Goal: Task Accomplishment & Management: Complete application form

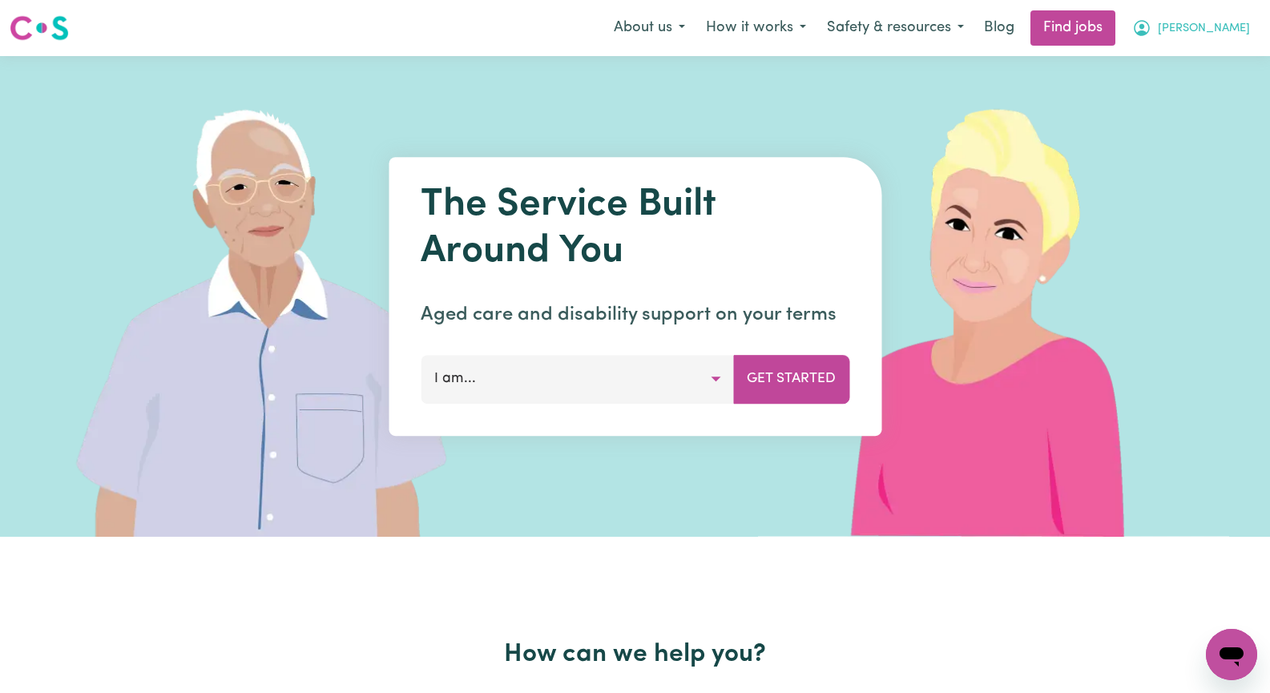
click at [1233, 30] on span "[PERSON_NAME]" at bounding box center [1204, 29] width 92 height 18
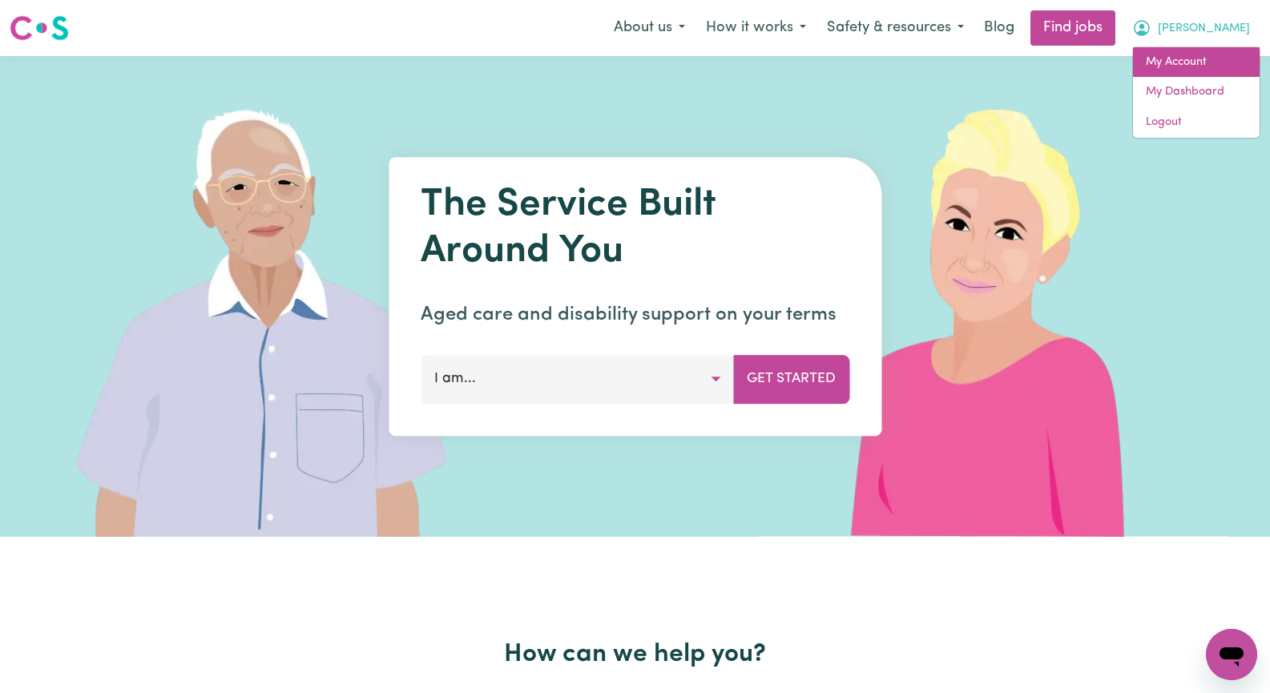
click at [1216, 59] on link "My Account" at bounding box center [1196, 62] width 127 height 30
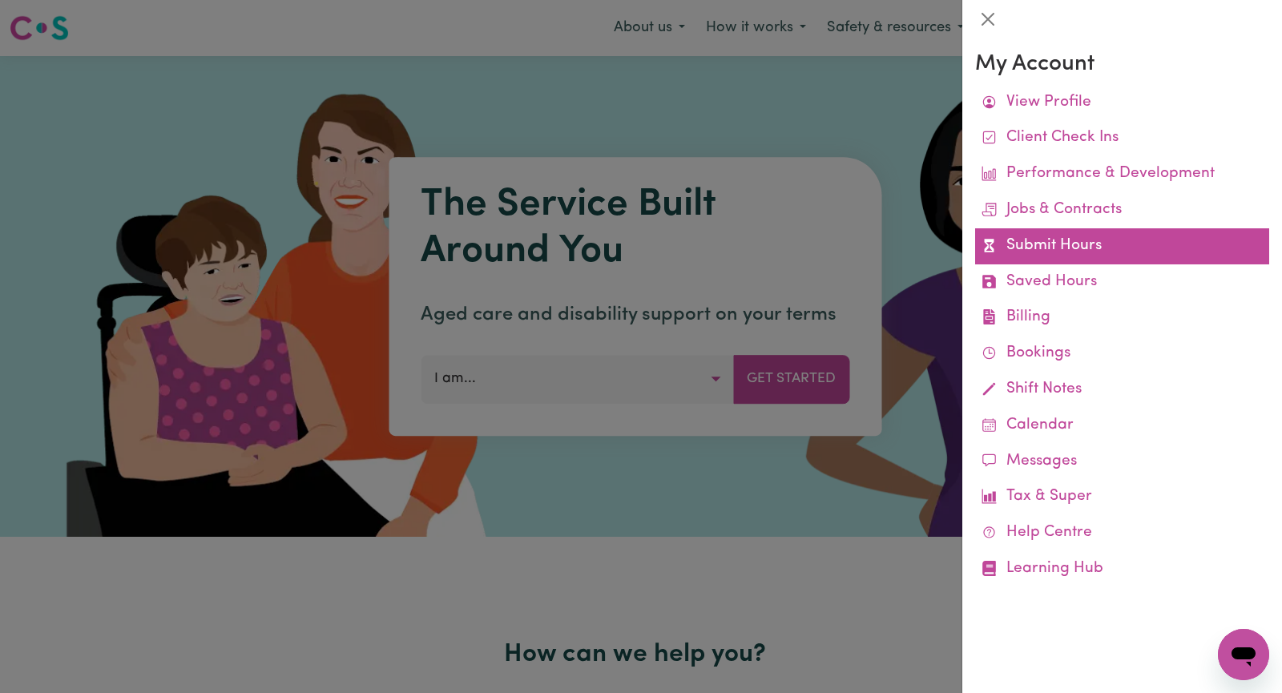
click at [1147, 256] on link "Submit Hours" at bounding box center [1122, 246] width 294 height 36
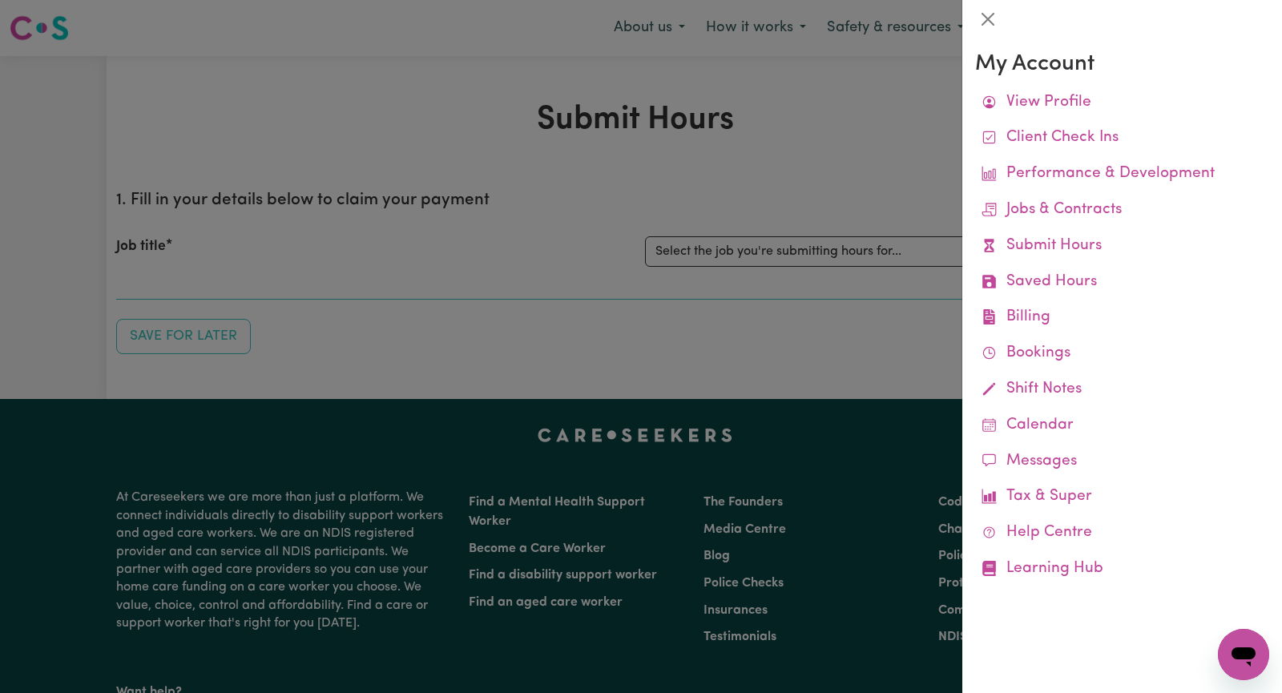
click at [895, 182] on div at bounding box center [641, 346] width 1282 height 693
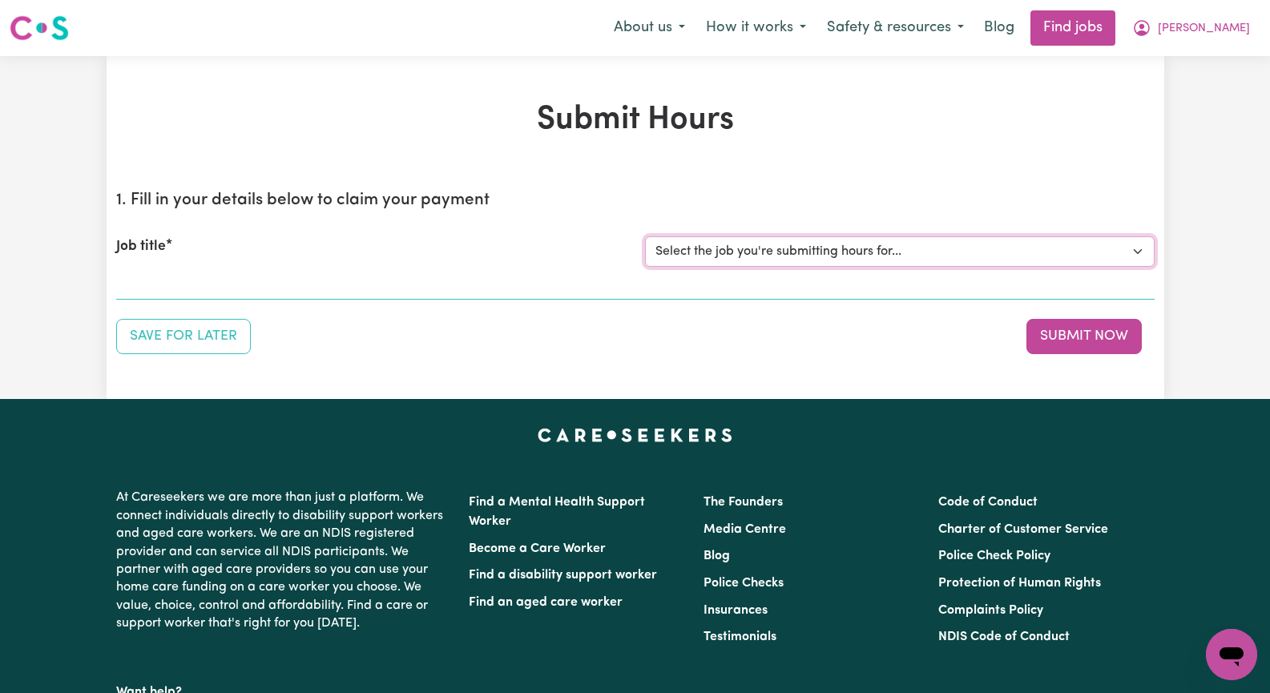
click at [1132, 253] on select "Select the job you're submitting hours for... [[PERSON_NAME]] Seeking Mature, P…" at bounding box center [900, 251] width 510 height 30
select select "13452"
click at [645, 236] on select "Select the job you're submitting hours for... [[PERSON_NAME]] Seeking Mature, P…" at bounding box center [900, 251] width 510 height 30
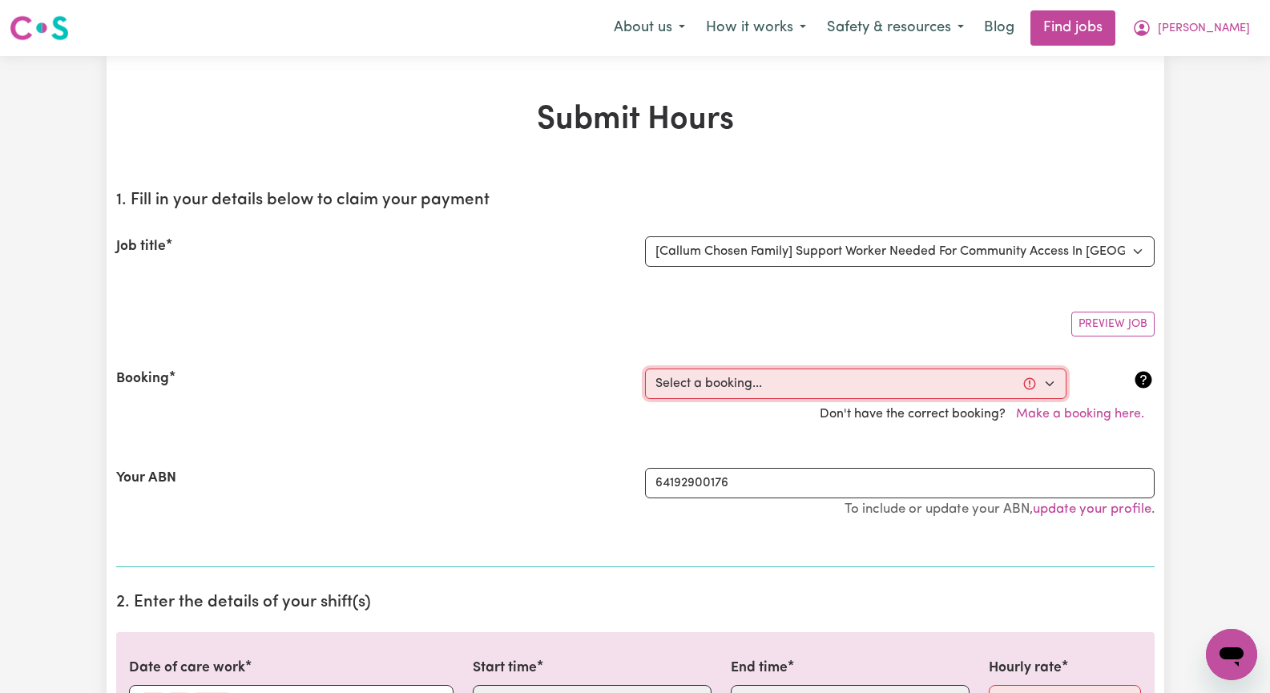
click at [1045, 383] on select "Select a booking... Wed, July 30, 2025 - 10:00am to 03:00pm (ONE-OFF) Wed, Augu…" at bounding box center [856, 384] width 422 height 30
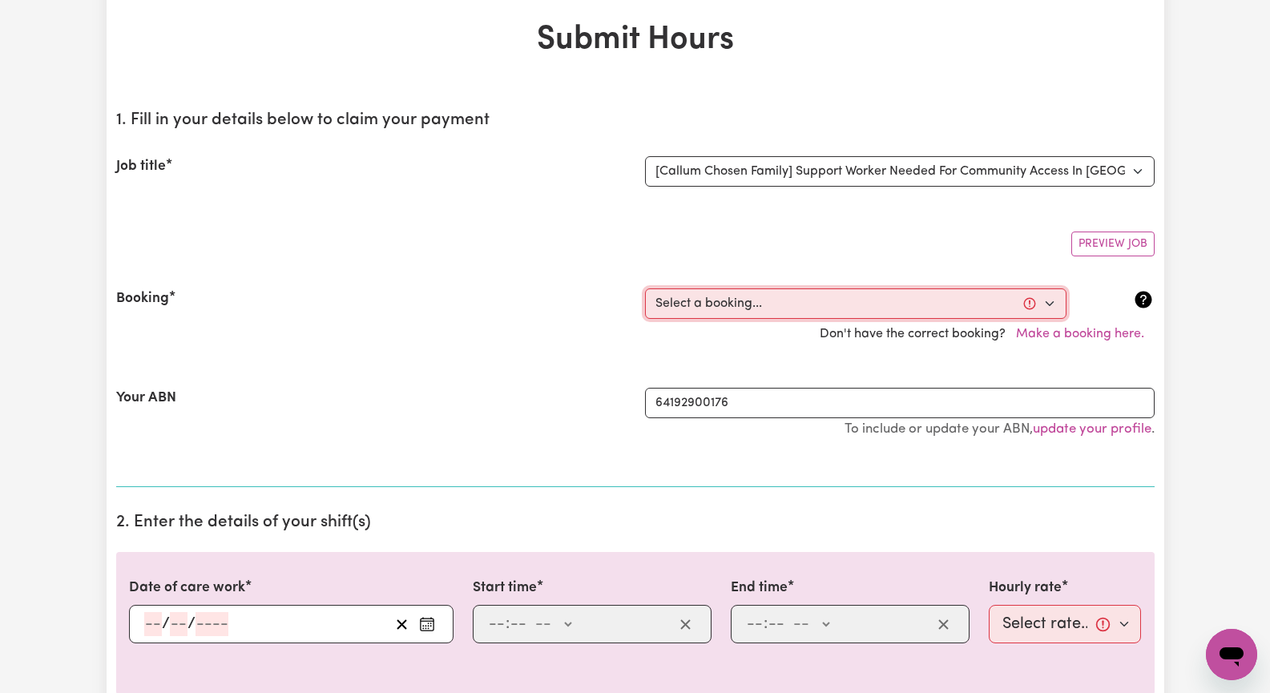
click at [1047, 301] on select "Select a booking... Wed, July 30, 2025 - 10:00am to 03:00pm (ONE-OFF) Wed, Augu…" at bounding box center [856, 304] width 422 height 30
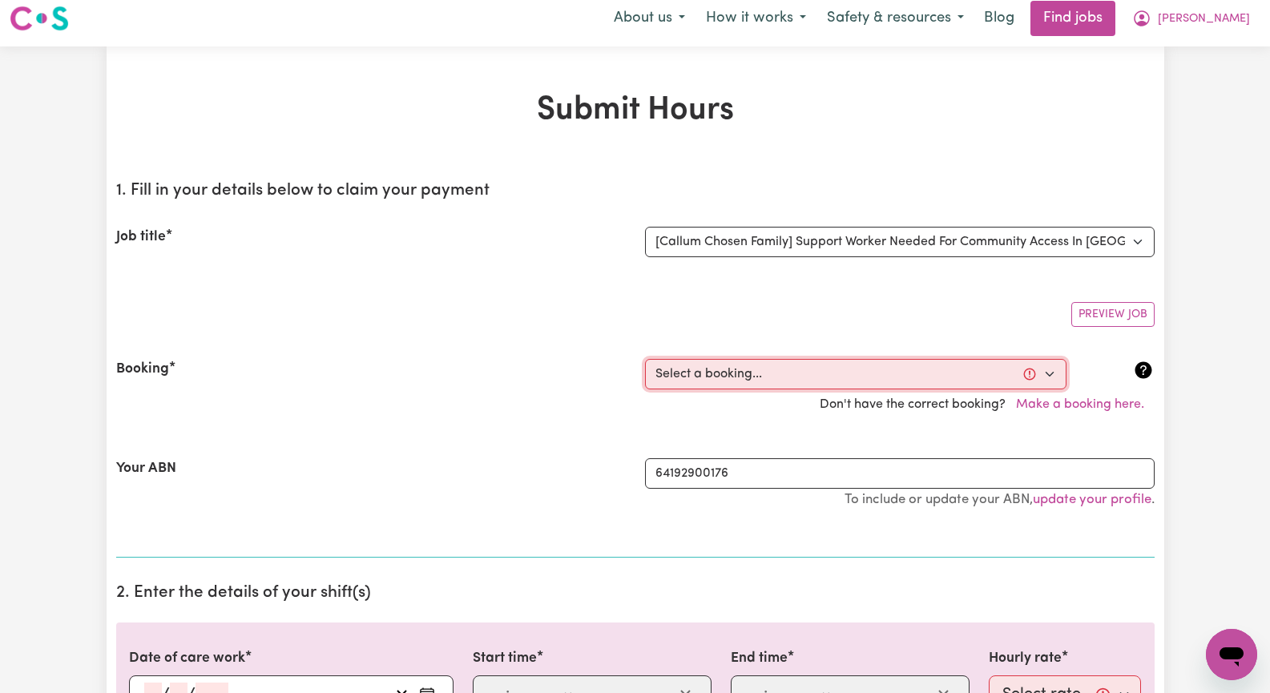
scroll to position [0, 0]
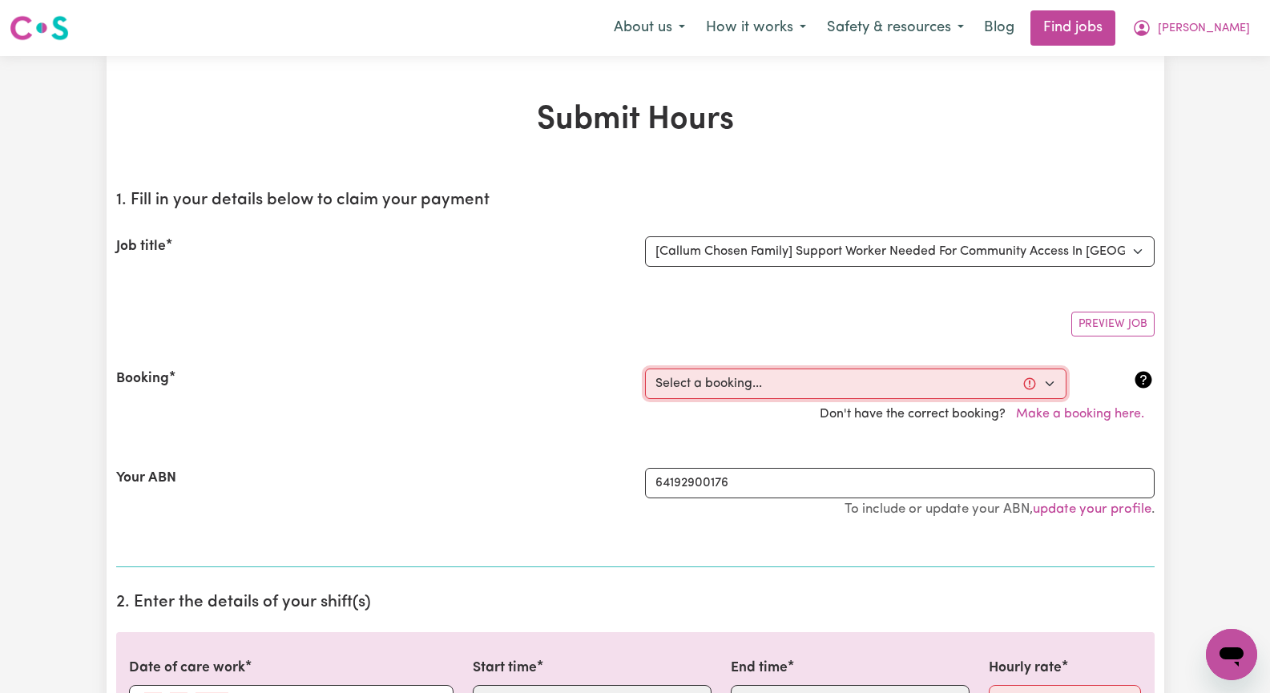
click at [1046, 385] on select "Select a booking... Wed, July 30, 2025 - 10:00am to 03:00pm (ONE-OFF) Wed, Augu…" at bounding box center [856, 384] width 422 height 30
click at [822, 325] on div "Preview Job" at bounding box center [635, 318] width 1039 height 38
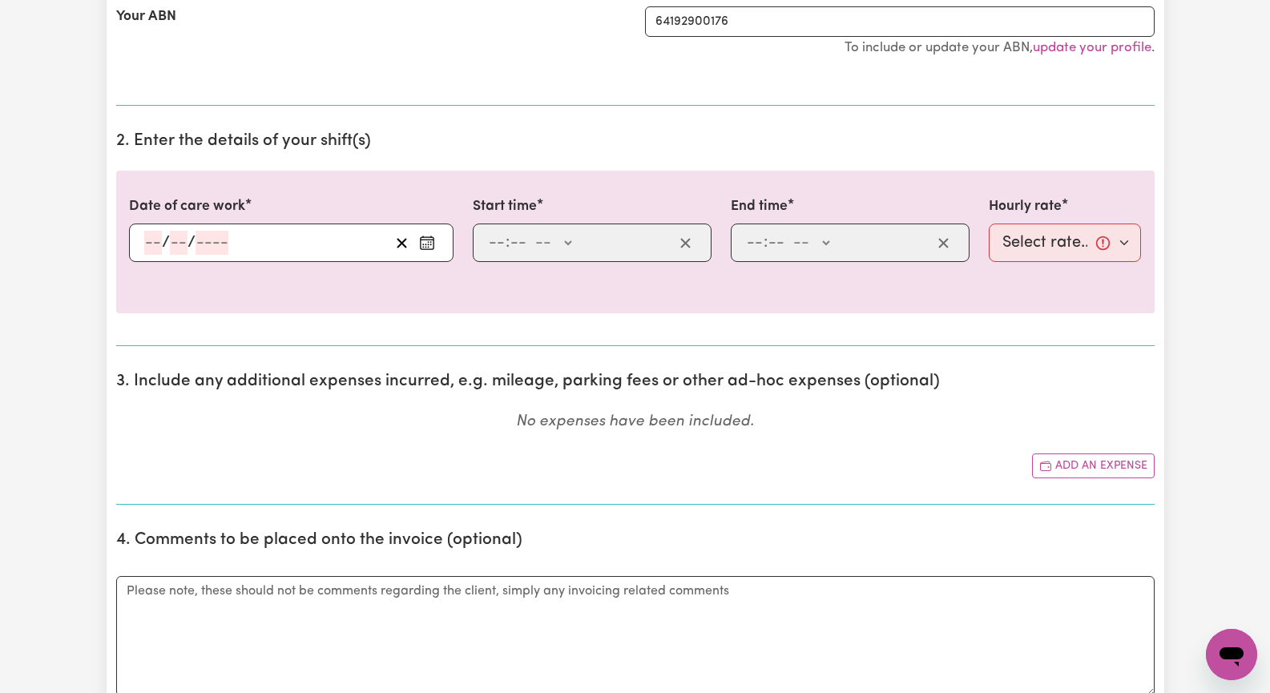
scroll to position [481, 0]
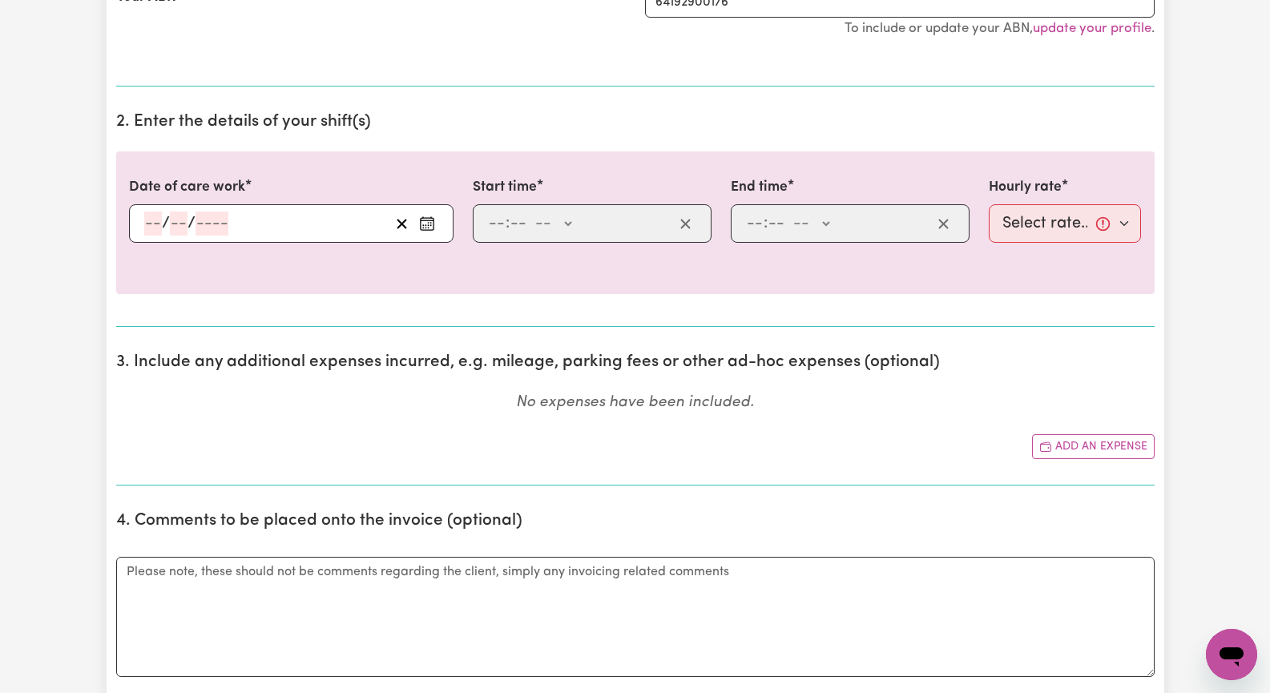
click at [423, 220] on icon "Enter the date of care work" at bounding box center [427, 224] width 16 height 16
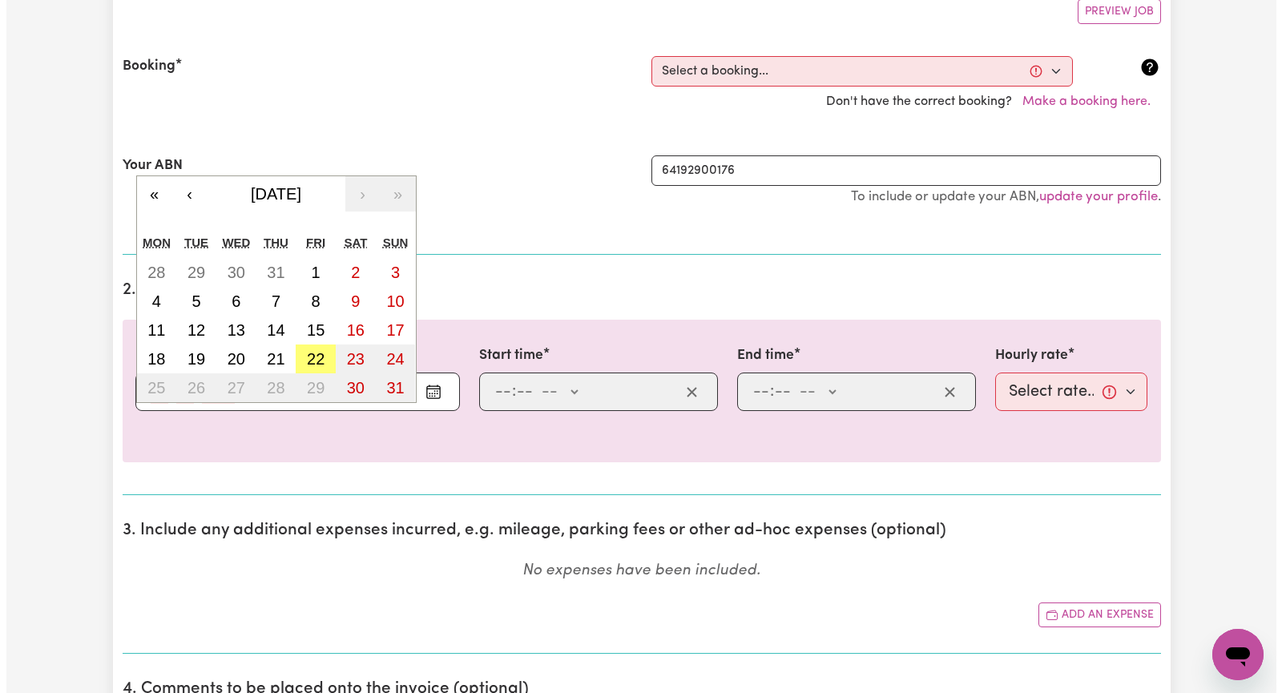
scroll to position [160, 0]
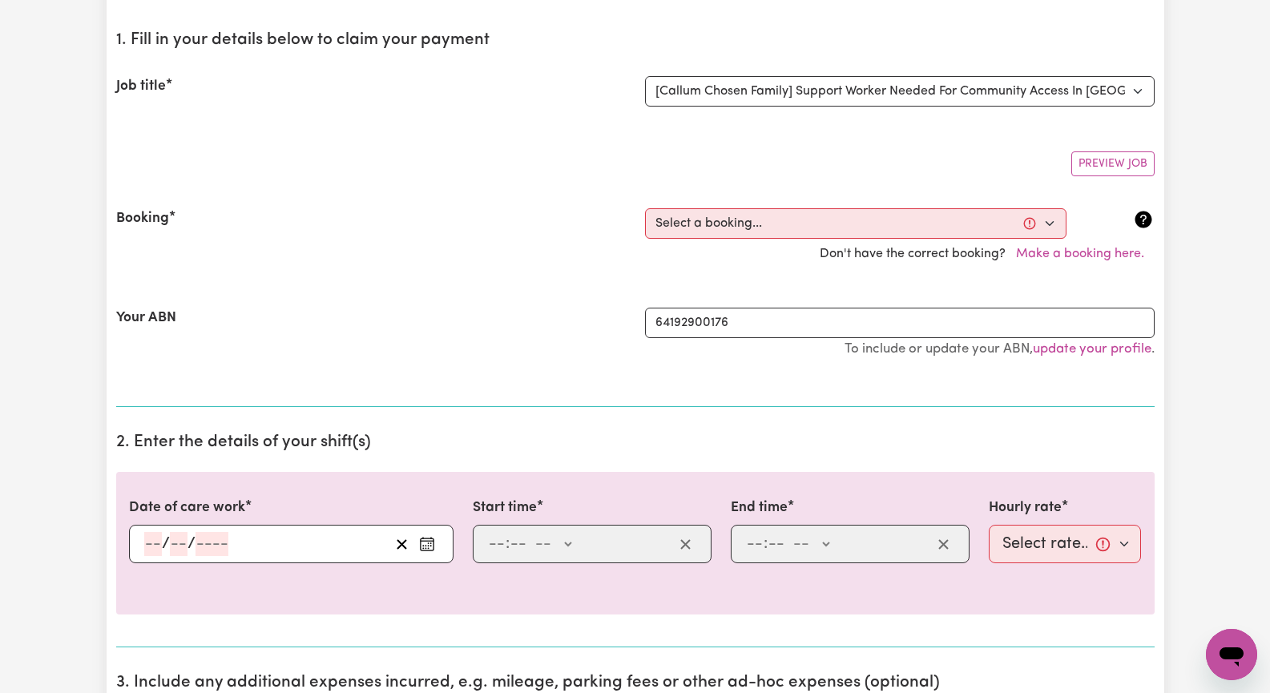
click at [438, 207] on div "Booking Select a booking... Wed, July 30, 2025 - 10:00am to 03:00pm (ONE-OFF) W…" at bounding box center [635, 238] width 1039 height 99
click at [1108, 255] on button "Make a booking here." at bounding box center [1080, 254] width 149 height 30
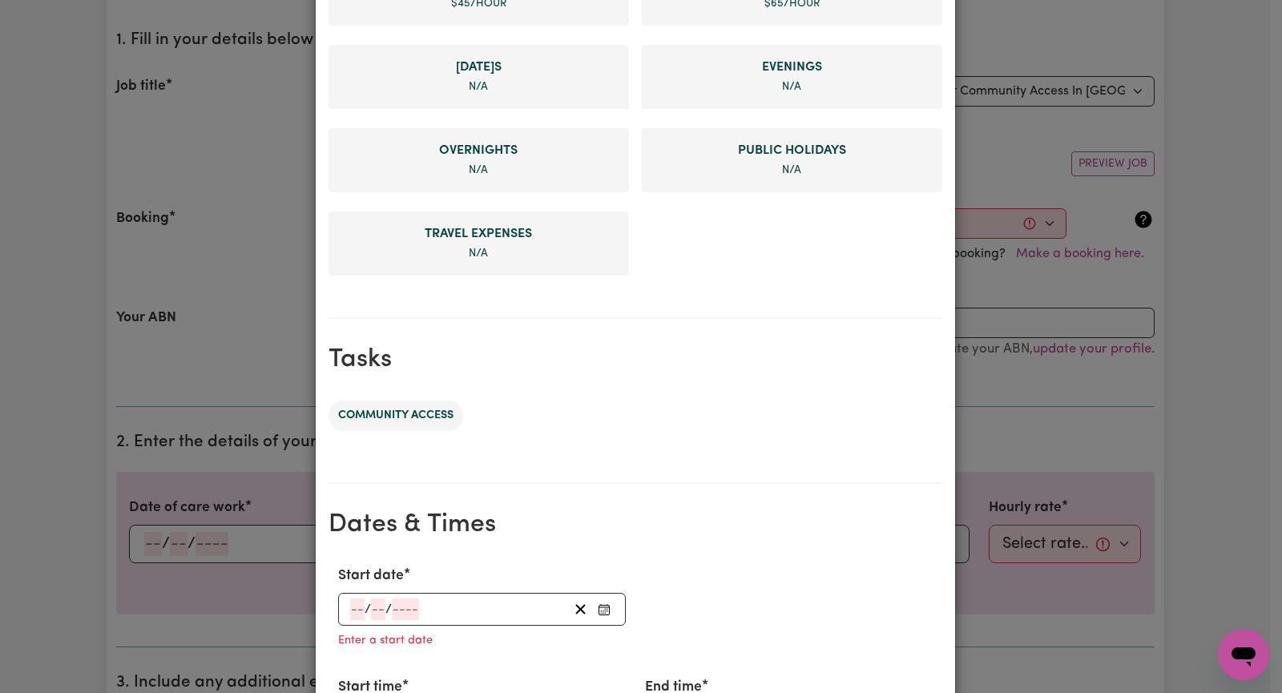
scroll to position [721, 0]
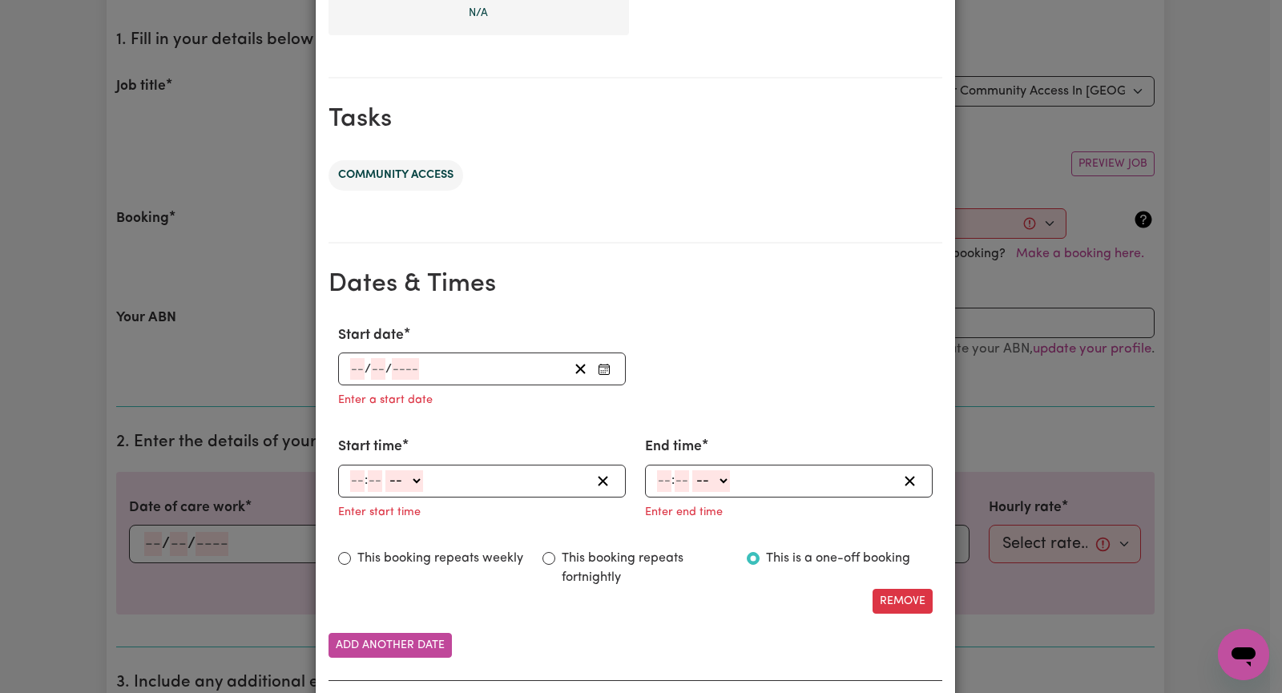
click at [603, 370] on circle "Enter Start date" at bounding box center [604, 371] width 2 height 2
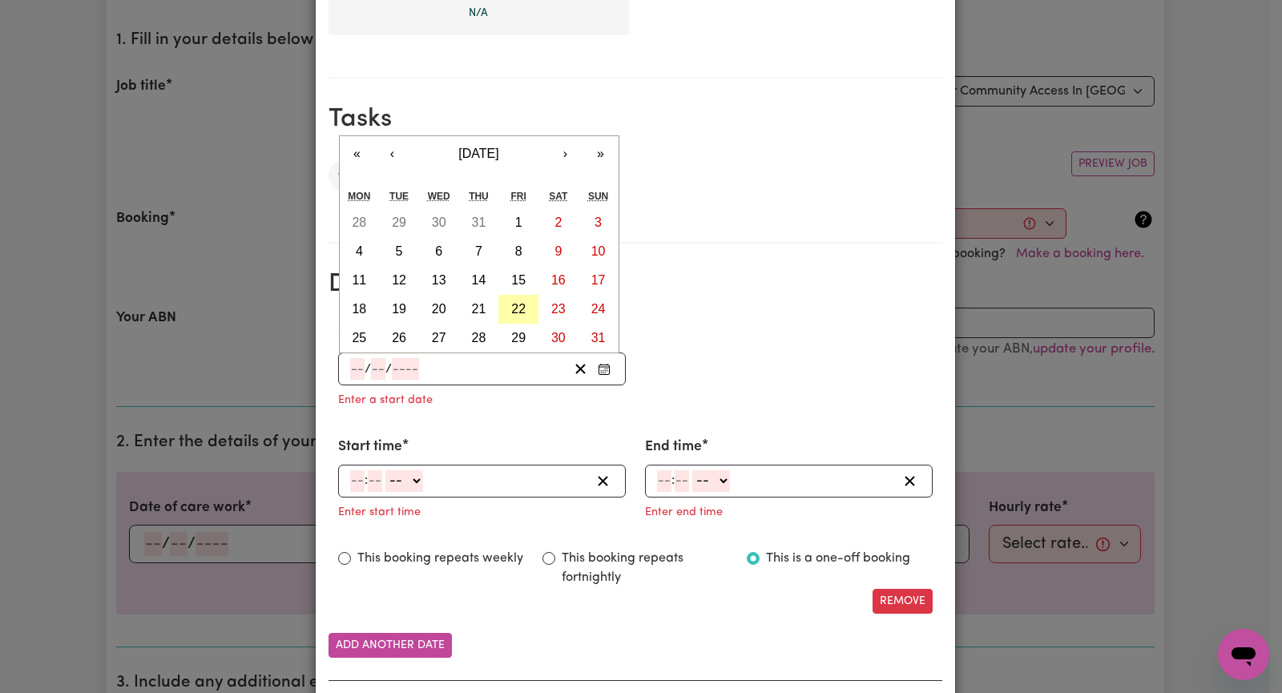
click at [515, 306] on abbr "22" at bounding box center [518, 309] width 14 height 14
type input "[DATE]"
type input "22"
type input "8"
type input "2025"
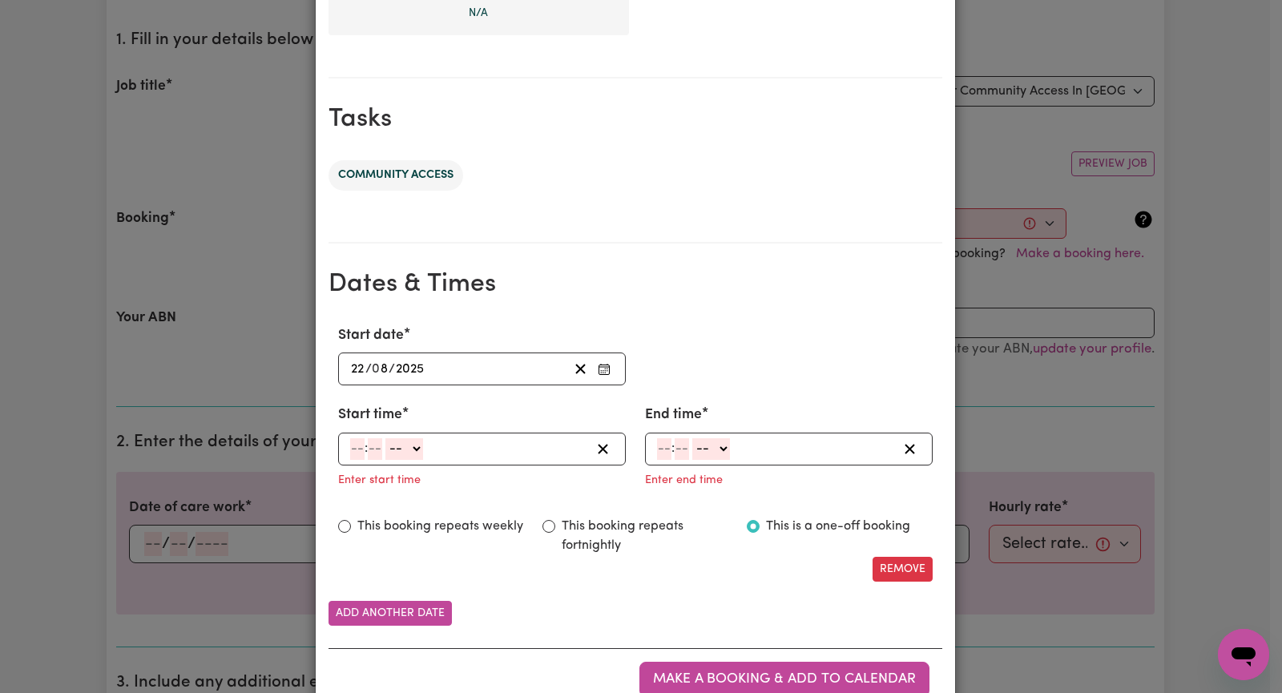
click at [350, 443] on input "number" at bounding box center [357, 449] width 14 height 22
type input "9"
type input "30"
click at [407, 448] on select "-- AM PM" at bounding box center [401, 449] width 38 height 22
select select "am"
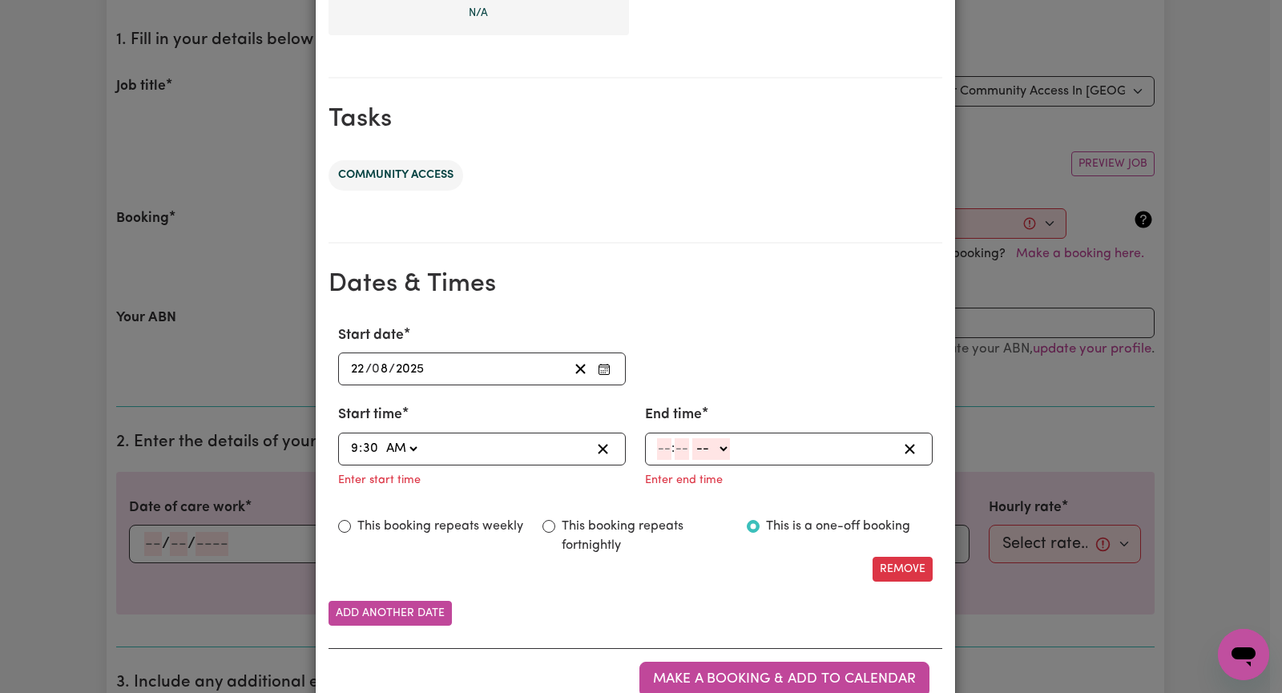
click at [382, 438] on select "-- AM PM" at bounding box center [401, 449] width 38 height 22
type input "09:30"
click at [657, 449] on input "number" at bounding box center [664, 449] width 14 height 22
type input "1"
click at [668, 446] on input "number" at bounding box center [675, 449] width 14 height 22
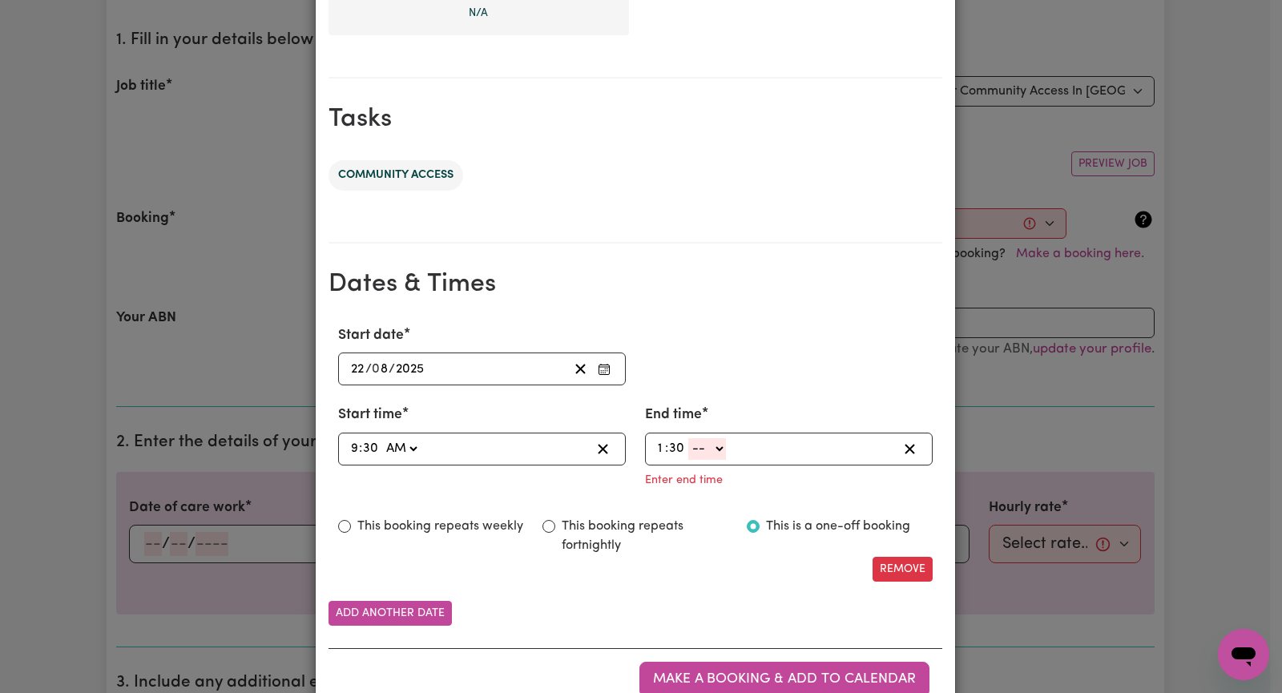
type input "30"
click at [714, 444] on select "-- AM PM" at bounding box center [707, 449] width 38 height 22
select select "pm"
click at [688, 438] on select "-- AM PM" at bounding box center [707, 449] width 38 height 22
type input "13:30"
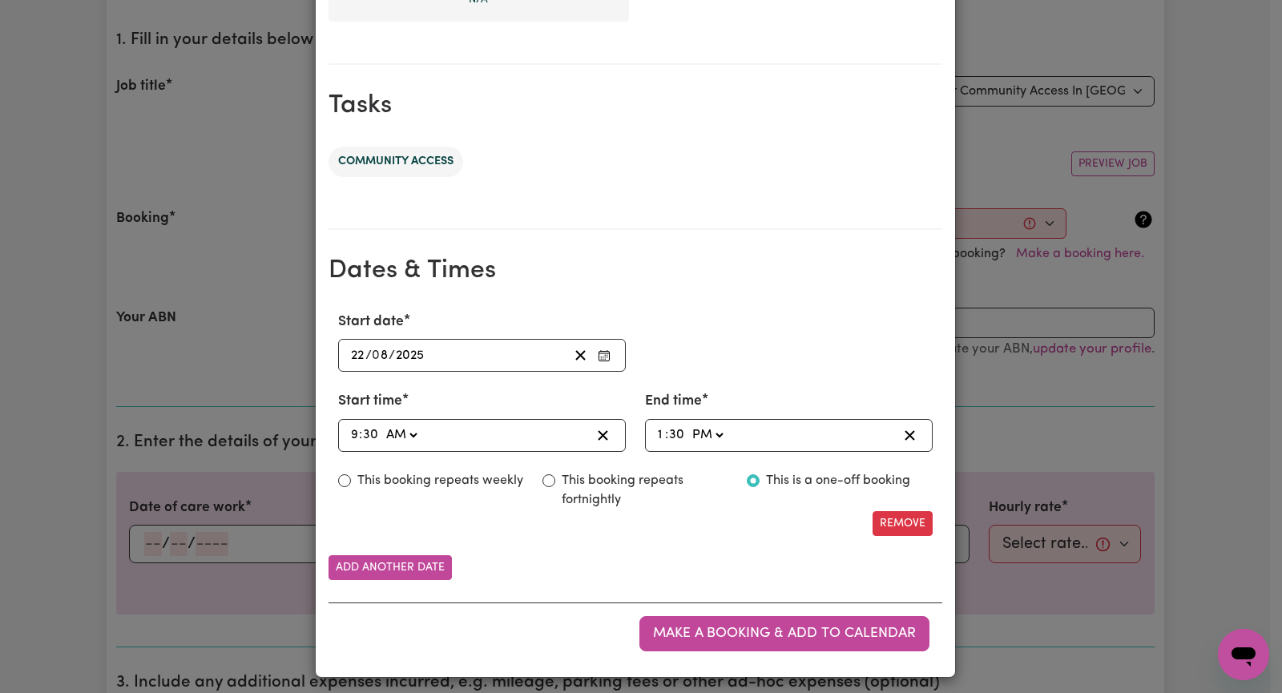
scroll to position [742, 0]
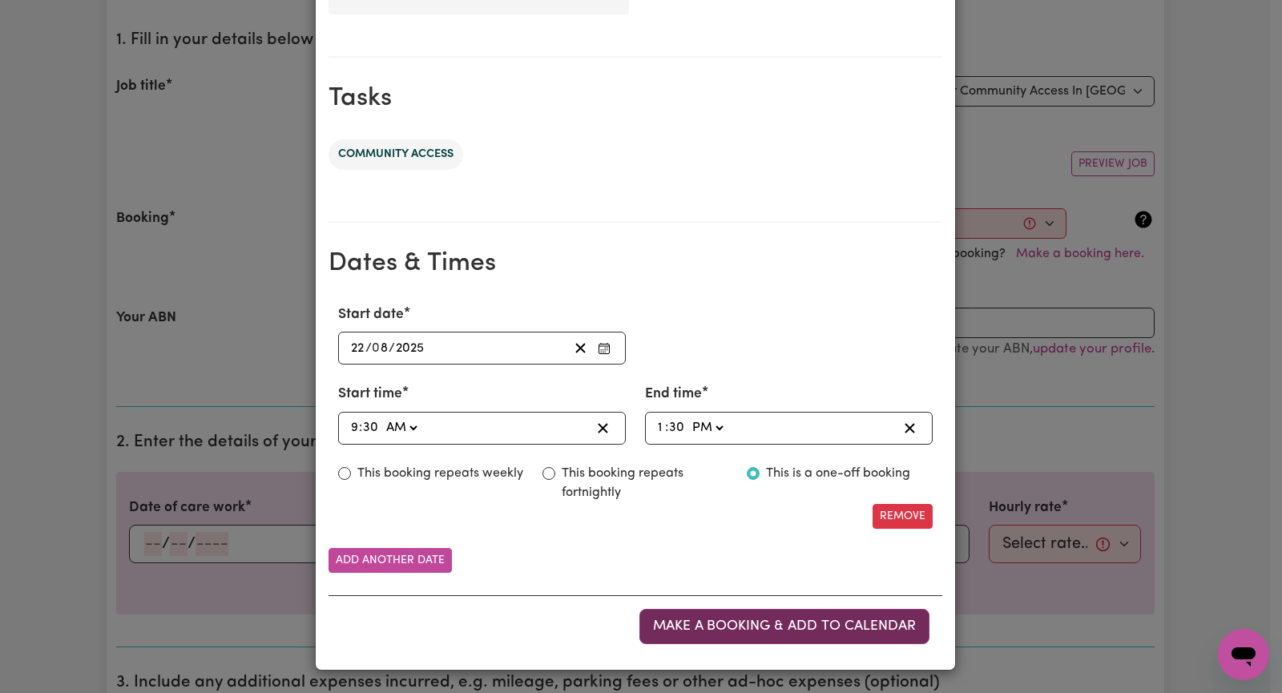
click at [734, 628] on span "Make a booking & add to calendar" at bounding box center [784, 627] width 263 height 14
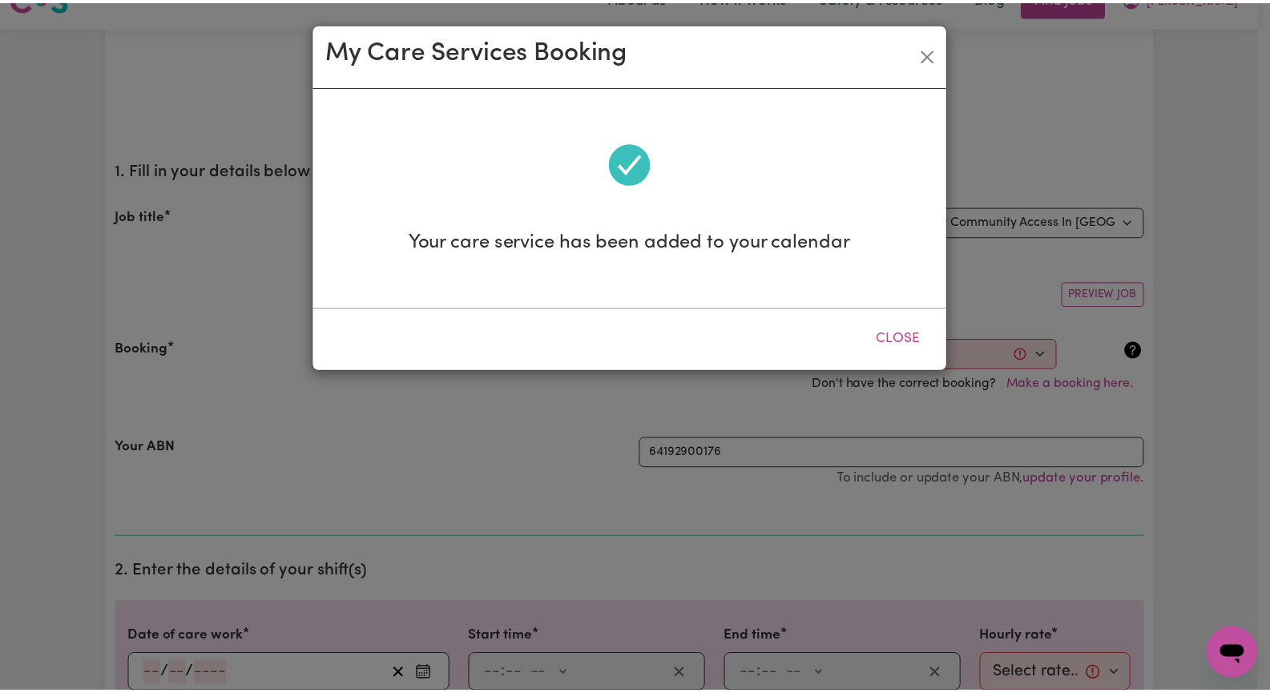
scroll to position [0, 0]
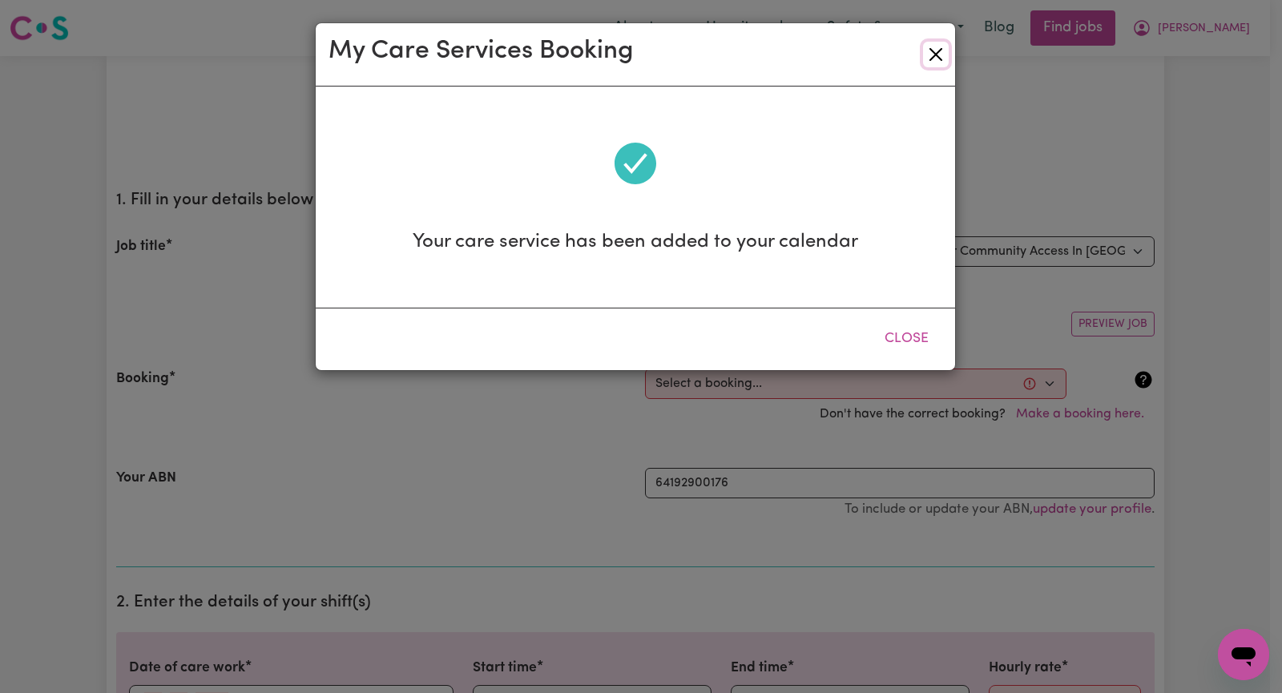
click at [936, 50] on button "Close" at bounding box center [936, 55] width 26 height 26
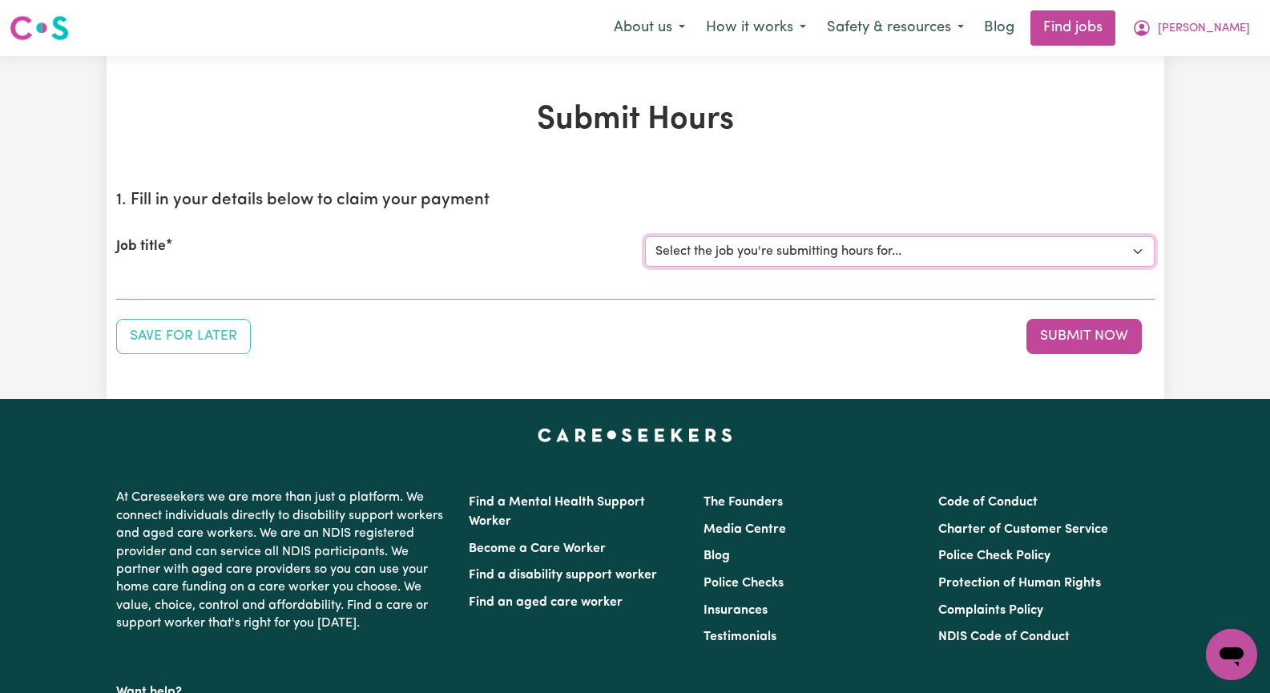
click at [1137, 250] on select "Select the job you're submitting hours for... [[PERSON_NAME]] Seeking Mature, P…" at bounding box center [900, 251] width 510 height 30
select select "13452"
click at [645, 236] on select "Select the job you're submitting hours for... [[PERSON_NAME]] Seeking Mature, P…" at bounding box center [900, 251] width 510 height 30
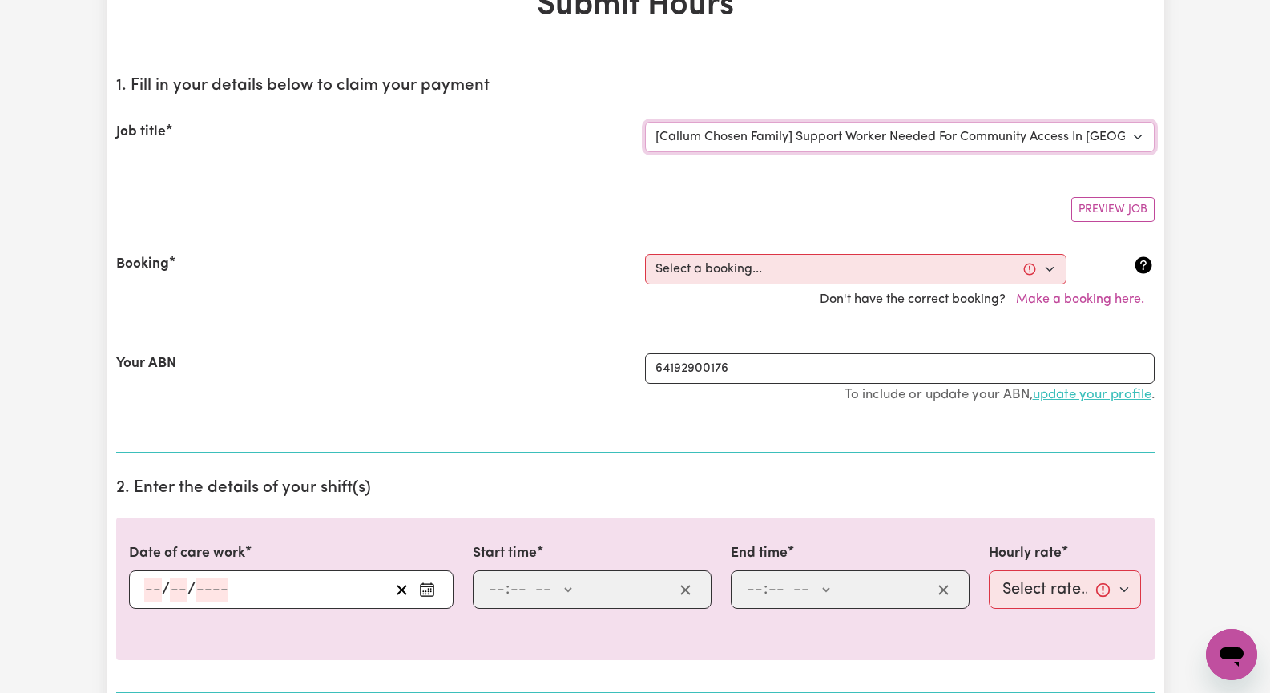
scroll to position [160, 0]
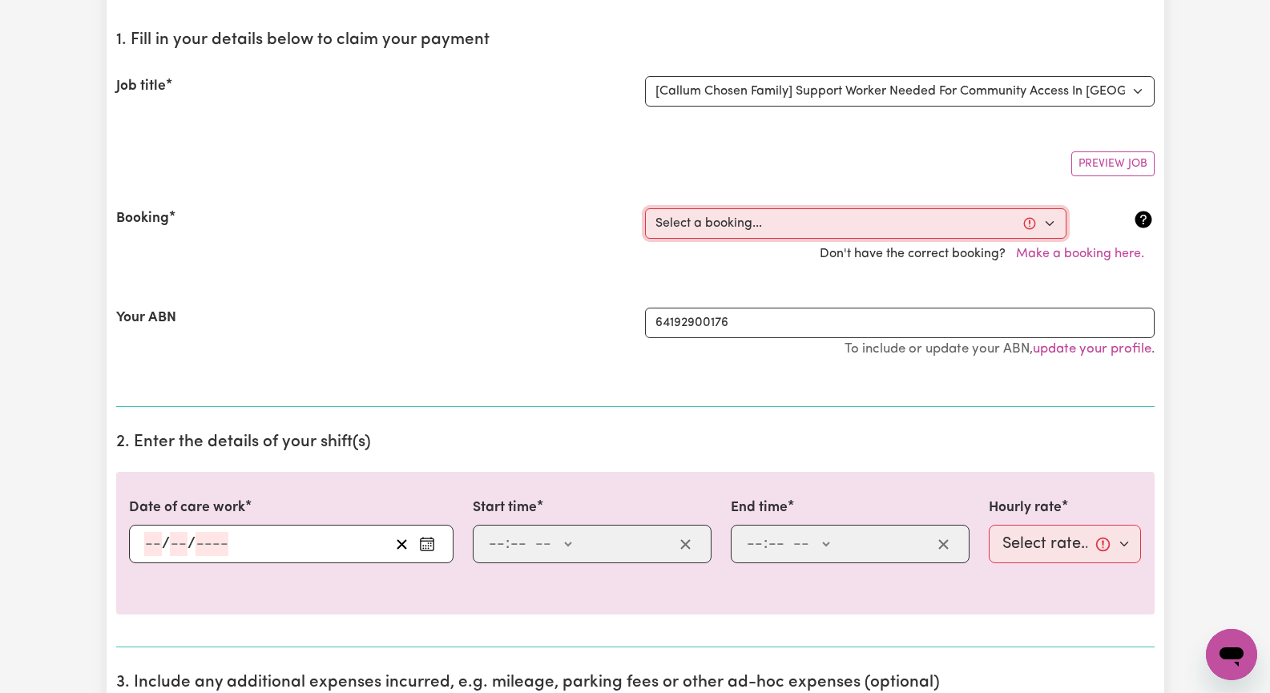
click at [1050, 218] on select "Select a booking... [DATE] 10:00am to 03:00pm (ONE-OFF) [DATE] 10:00am to 03:00…" at bounding box center [856, 223] width 422 height 30
select select "359334"
click at [645, 208] on select "Select a booking... [DATE] 10:00am to 03:00pm (ONE-OFF) [DATE] 10:00am to 03:00…" at bounding box center [856, 223] width 422 height 30
type input "[DATE]"
type input "22"
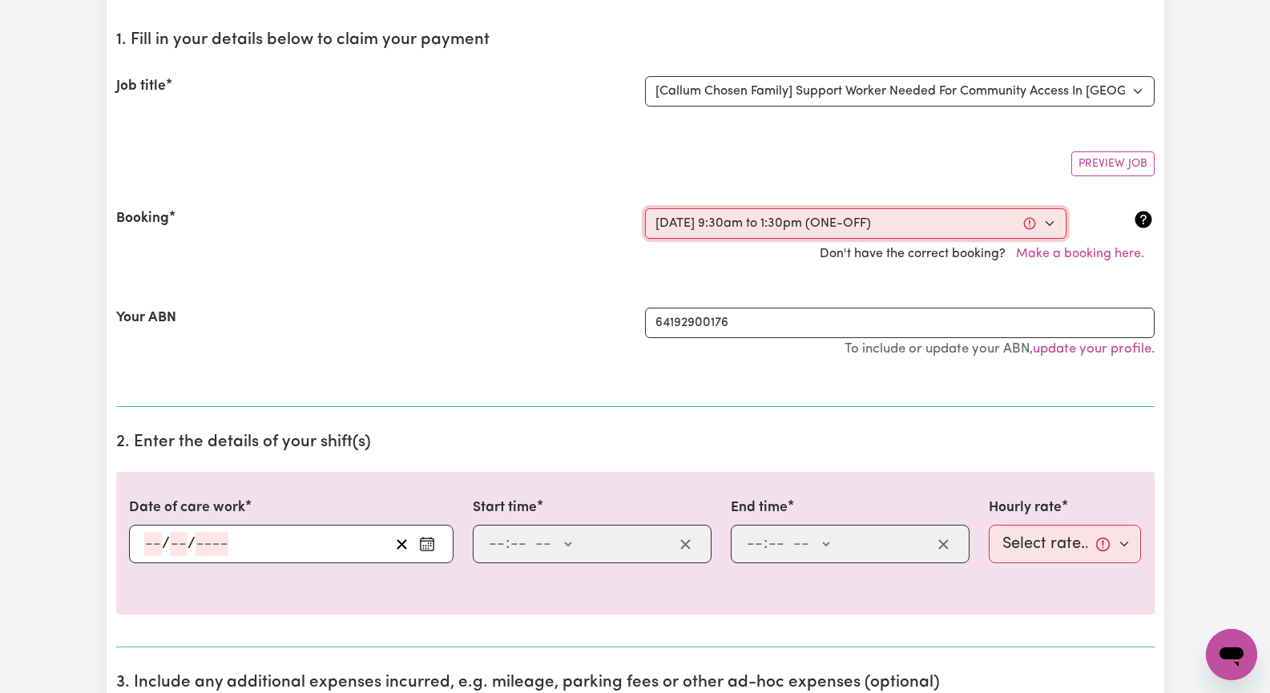
type input "8"
type input "2025"
type input "09:30"
type input "9"
type input "30"
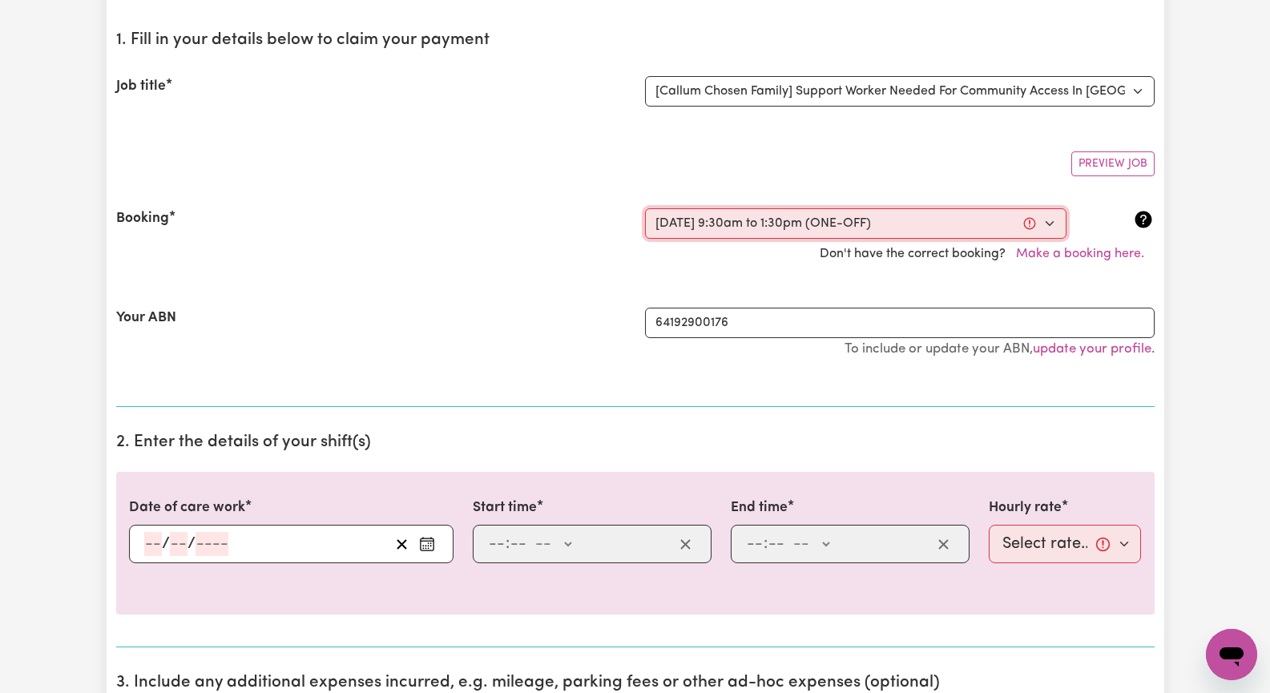
select select "am"
type input "13:30"
type input "1"
type input "30"
select select "pm"
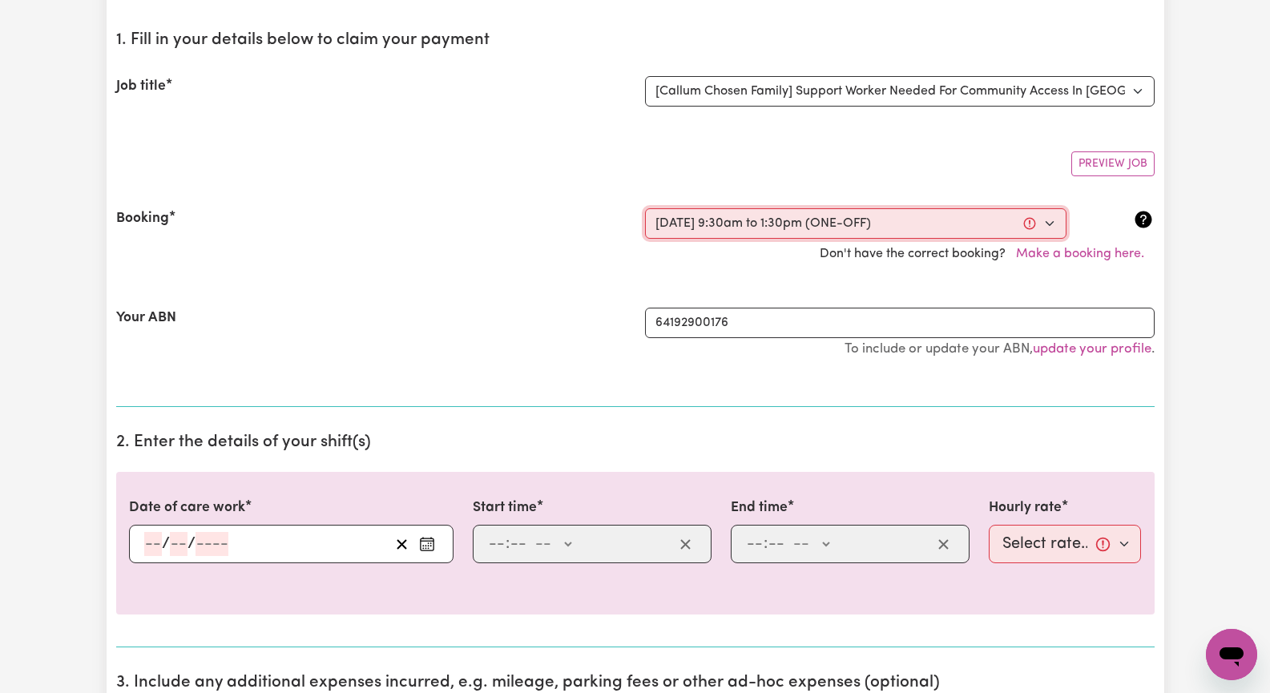
select select "45-Weekday"
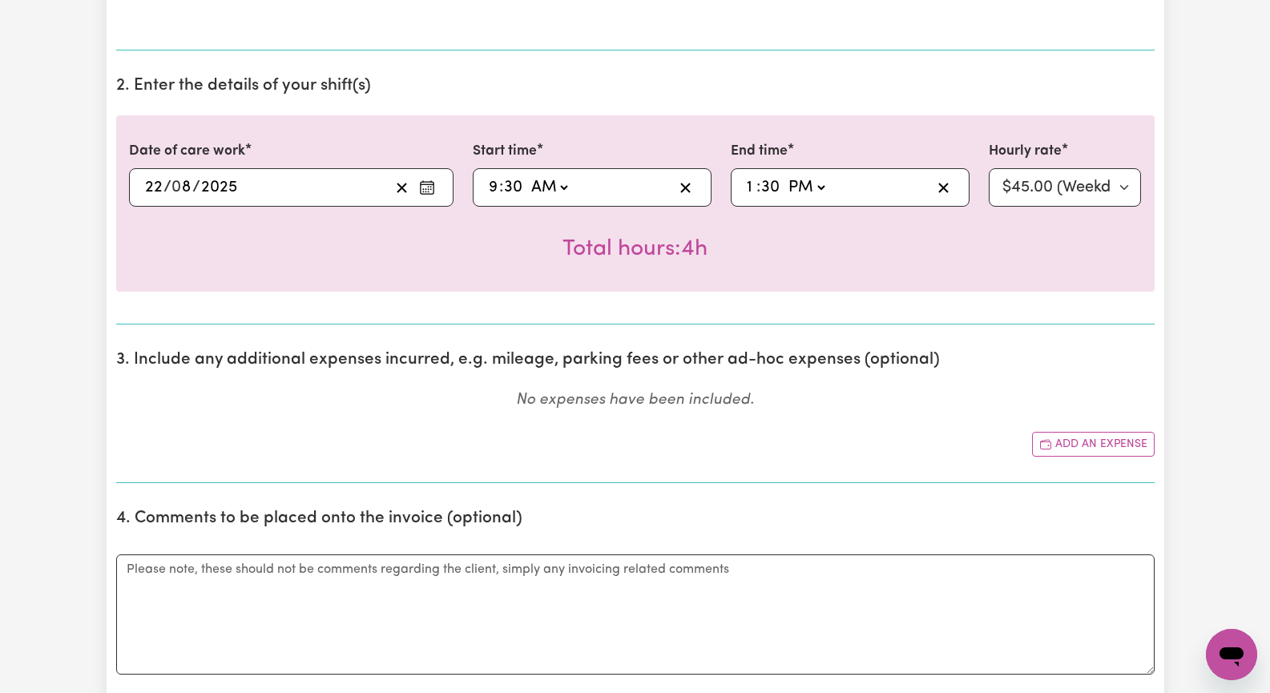
scroll to position [561, 0]
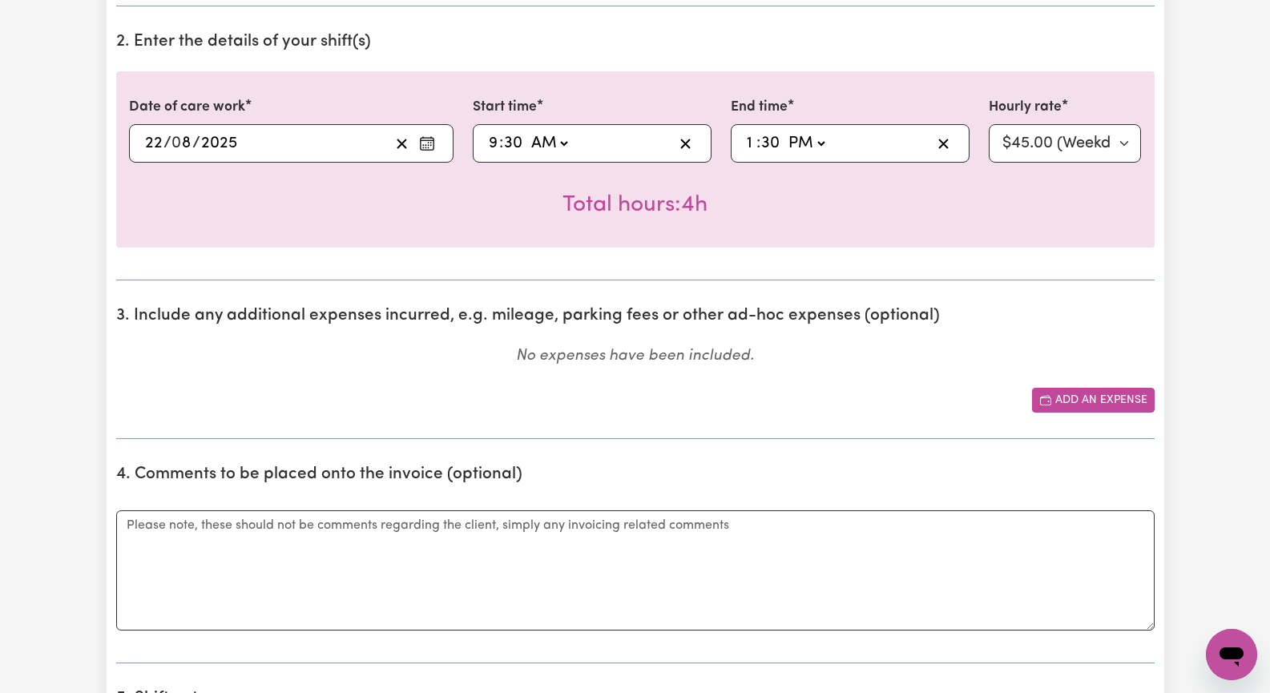
click at [1103, 399] on button "Add an expense" at bounding box center [1093, 400] width 123 height 25
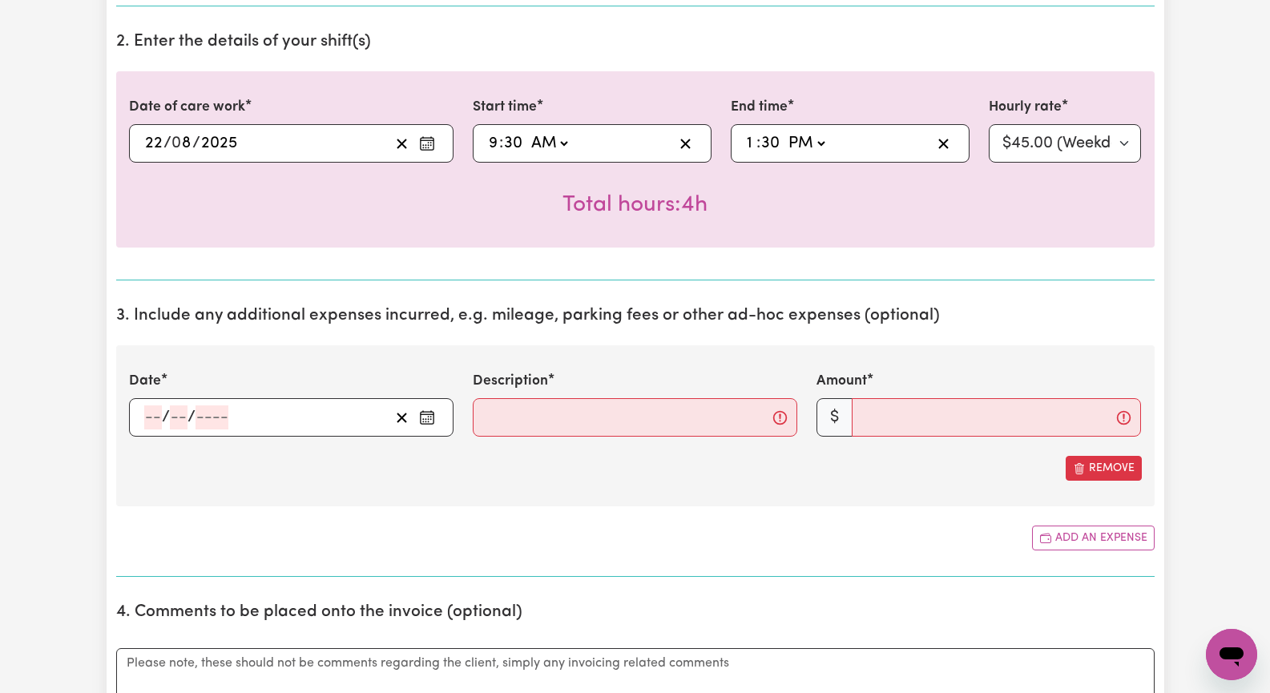
click at [431, 420] on icon "Enter the date of expense" at bounding box center [427, 418] width 16 height 16
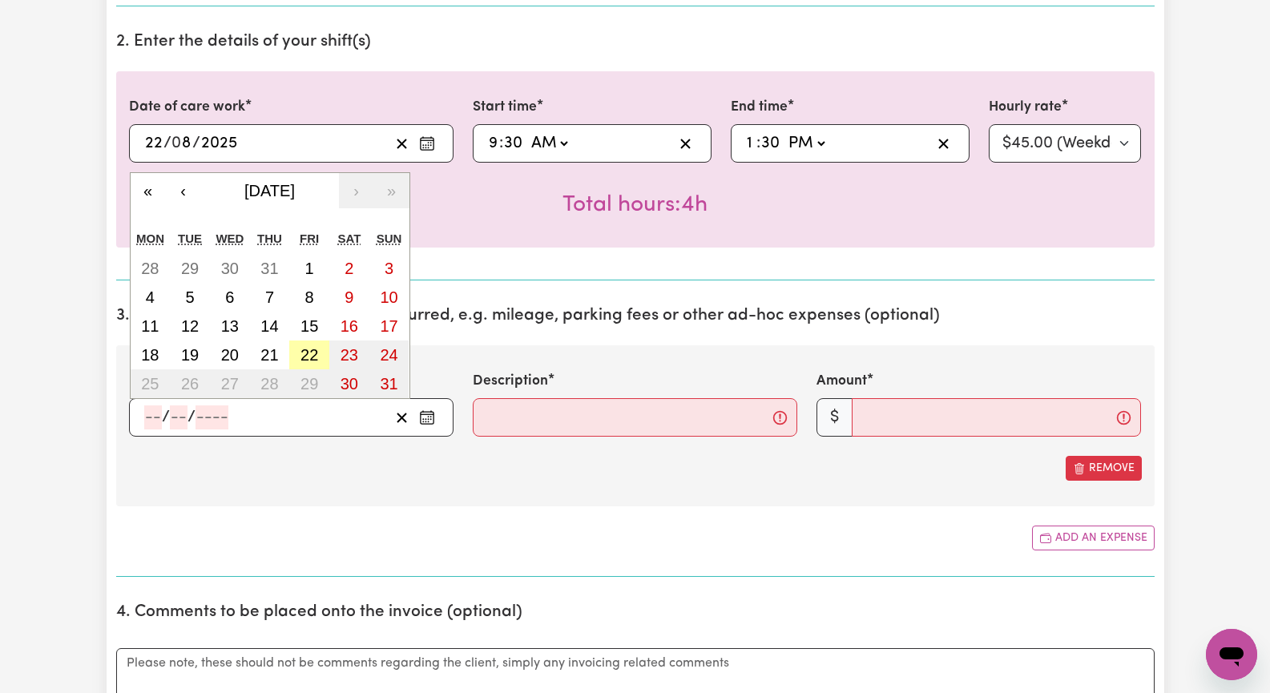
drag, startPoint x: 303, startPoint y: 349, endPoint x: 311, endPoint y: 351, distance: 8.2
click at [306, 350] on abbr "22" at bounding box center [310, 355] width 18 height 18
type input "[DATE]"
type input "22"
type input "8"
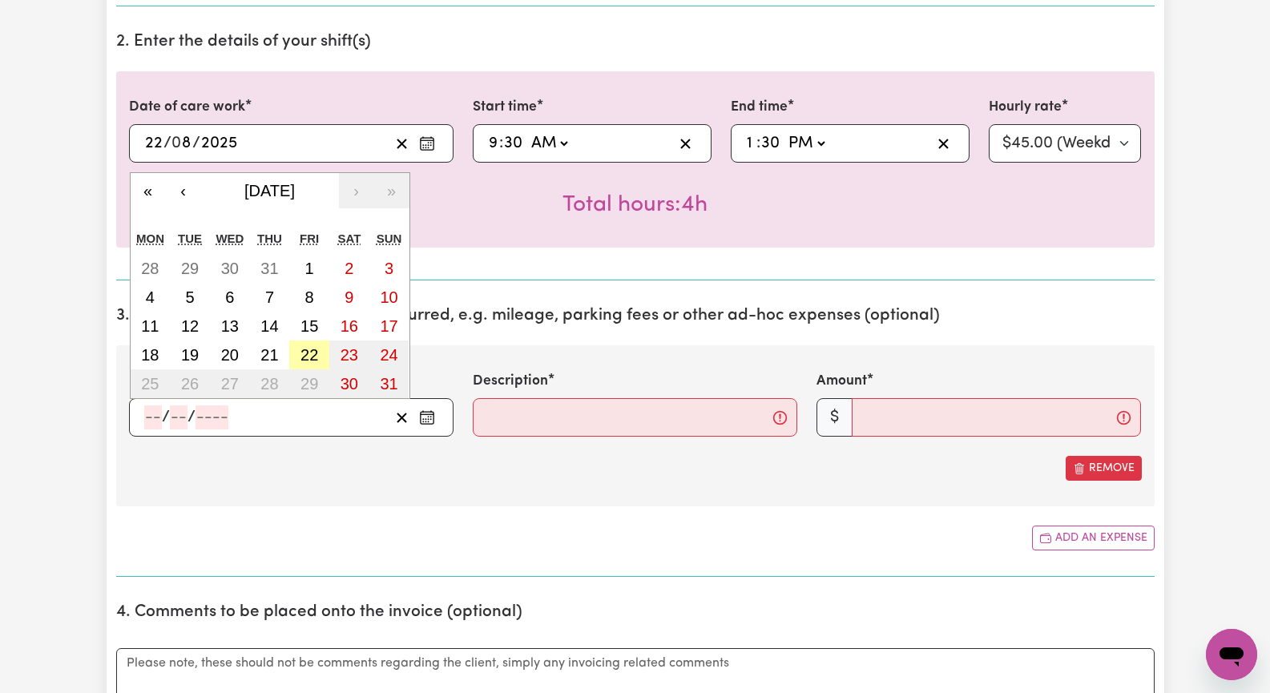
type input "2025"
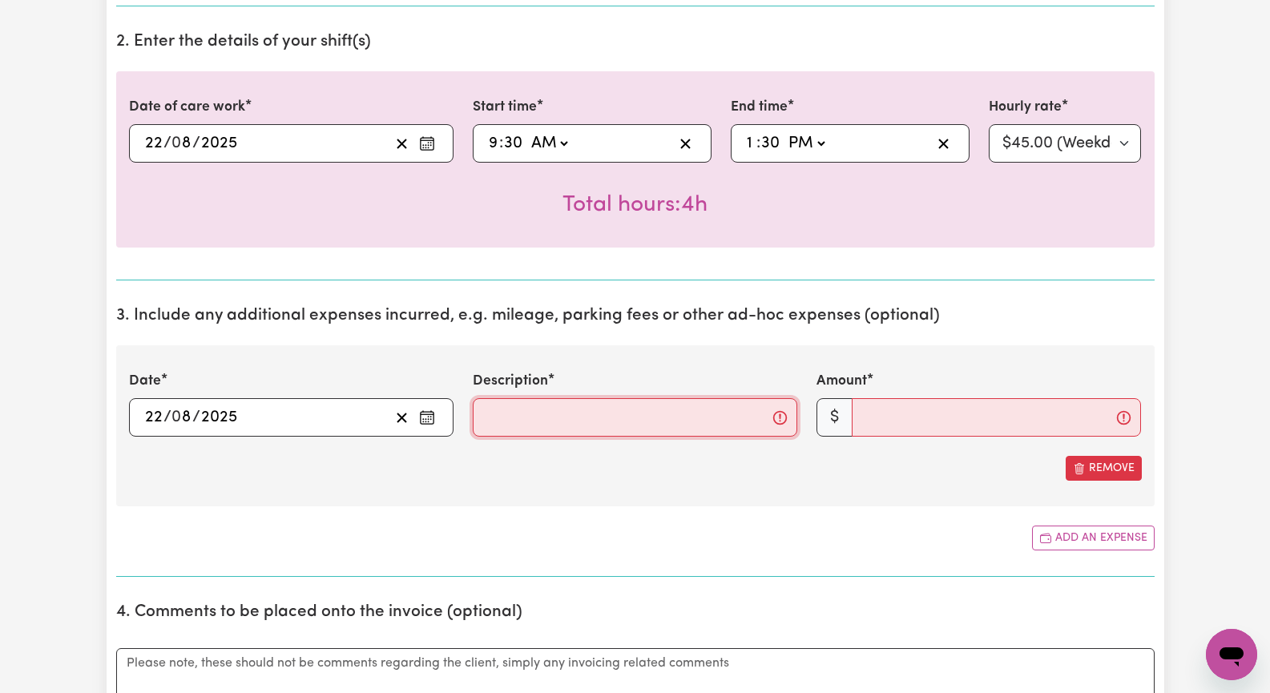
click at [520, 419] on input "Description" at bounding box center [635, 417] width 325 height 38
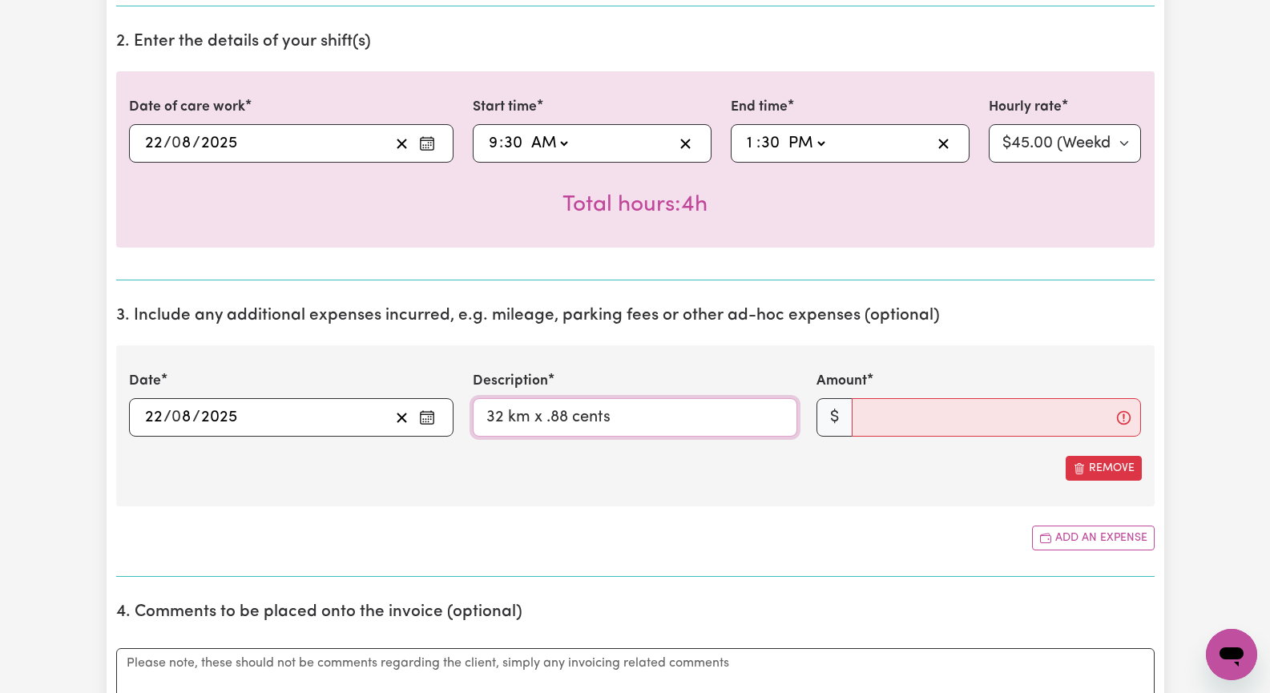
type input "32 km x .88 cents"
click at [898, 420] on input "Amount" at bounding box center [996, 417] width 289 height 38
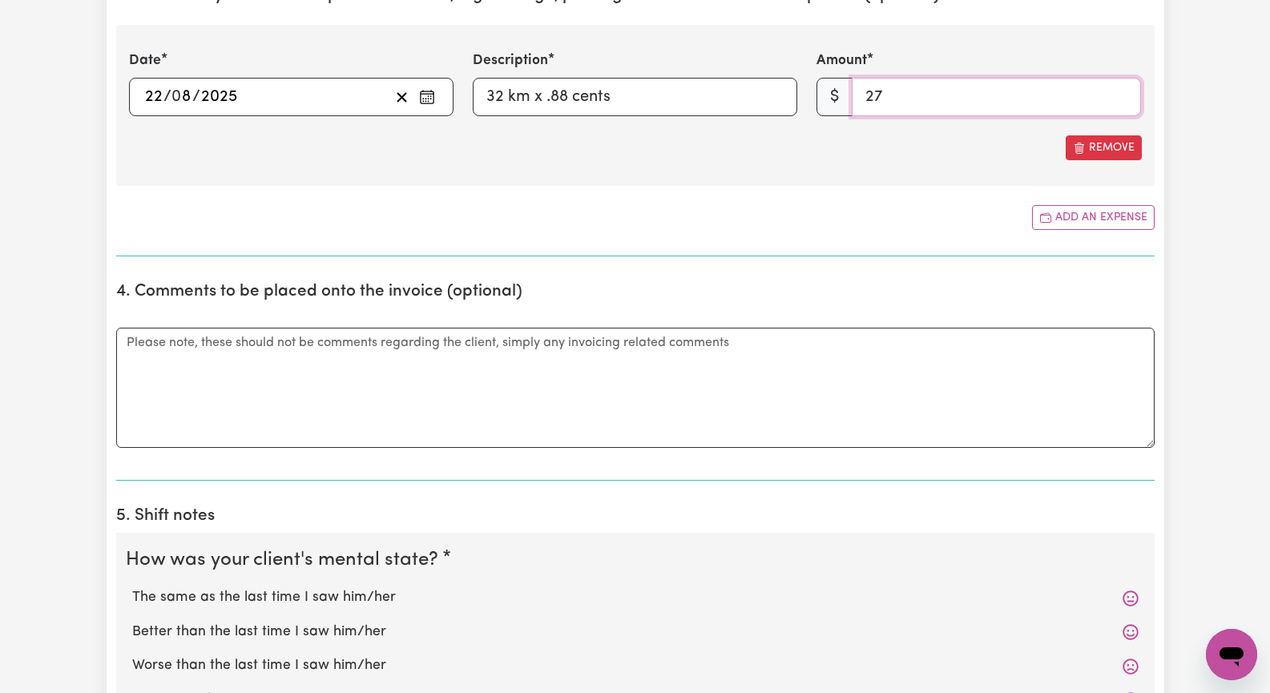
scroll to position [1042, 0]
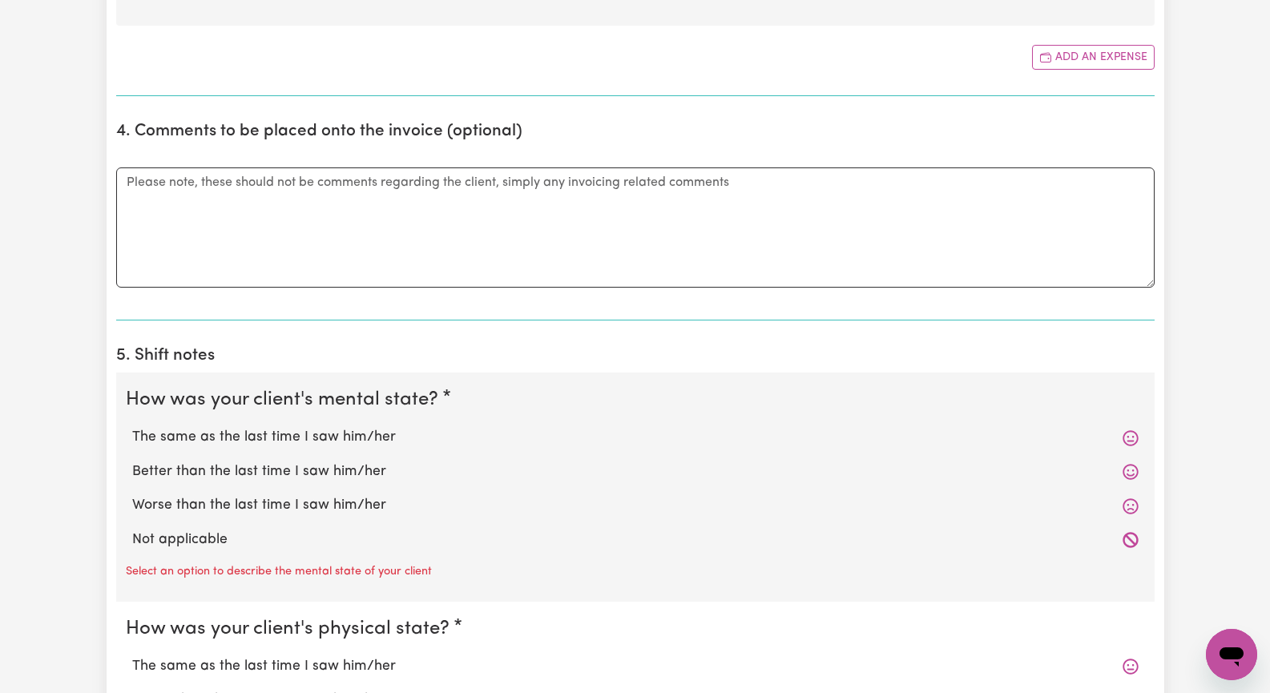
type input "27"
click at [254, 442] on label "The same as the last time I saw him/her" at bounding box center [635, 437] width 1007 height 21
click at [132, 427] on input "The same as the last time I saw him/her" at bounding box center [131, 426] width 1 height 1
radio input "true"
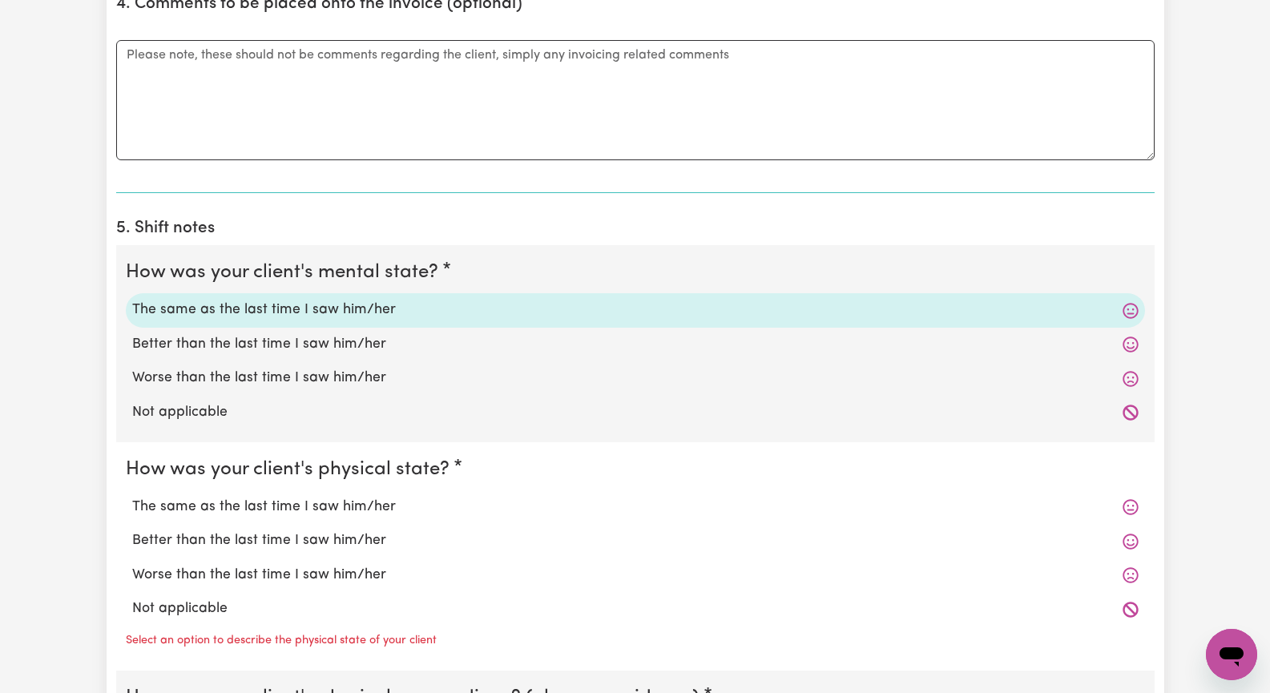
scroll to position [1202, 0]
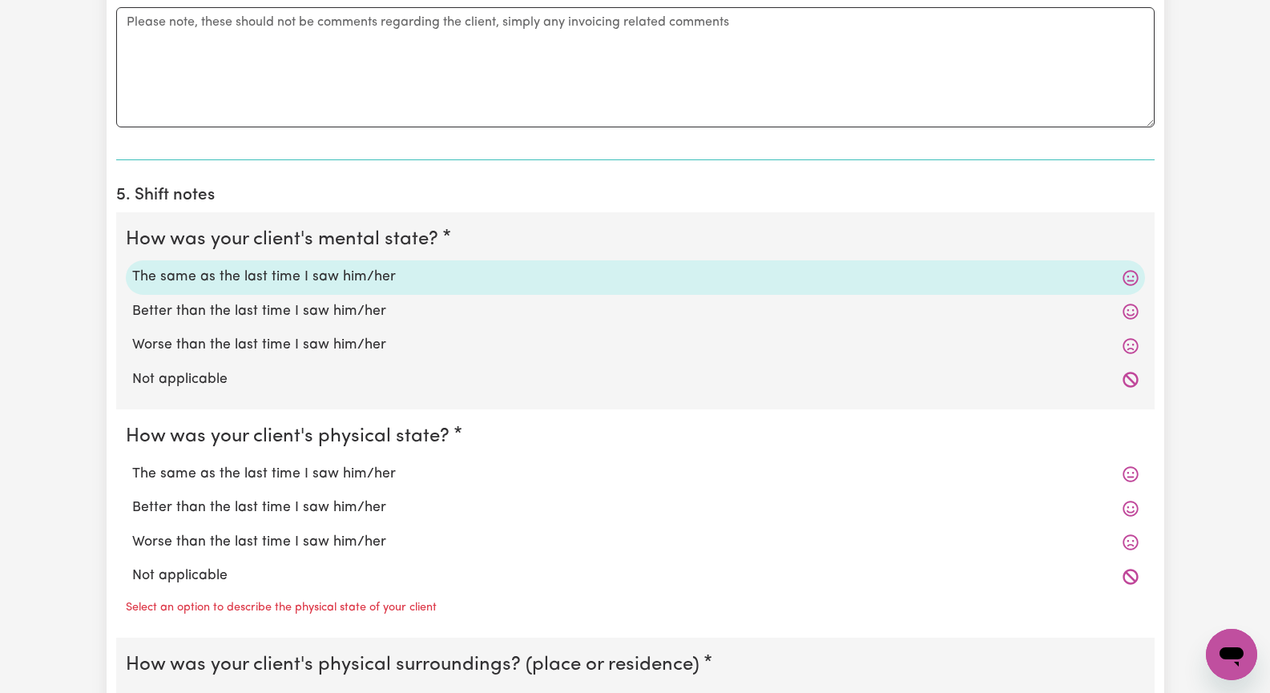
click at [265, 470] on label "The same as the last time I saw him/her" at bounding box center [635, 474] width 1007 height 21
click at [132, 464] on input "The same as the last time I saw him/her" at bounding box center [131, 463] width 1 height 1
radio input "true"
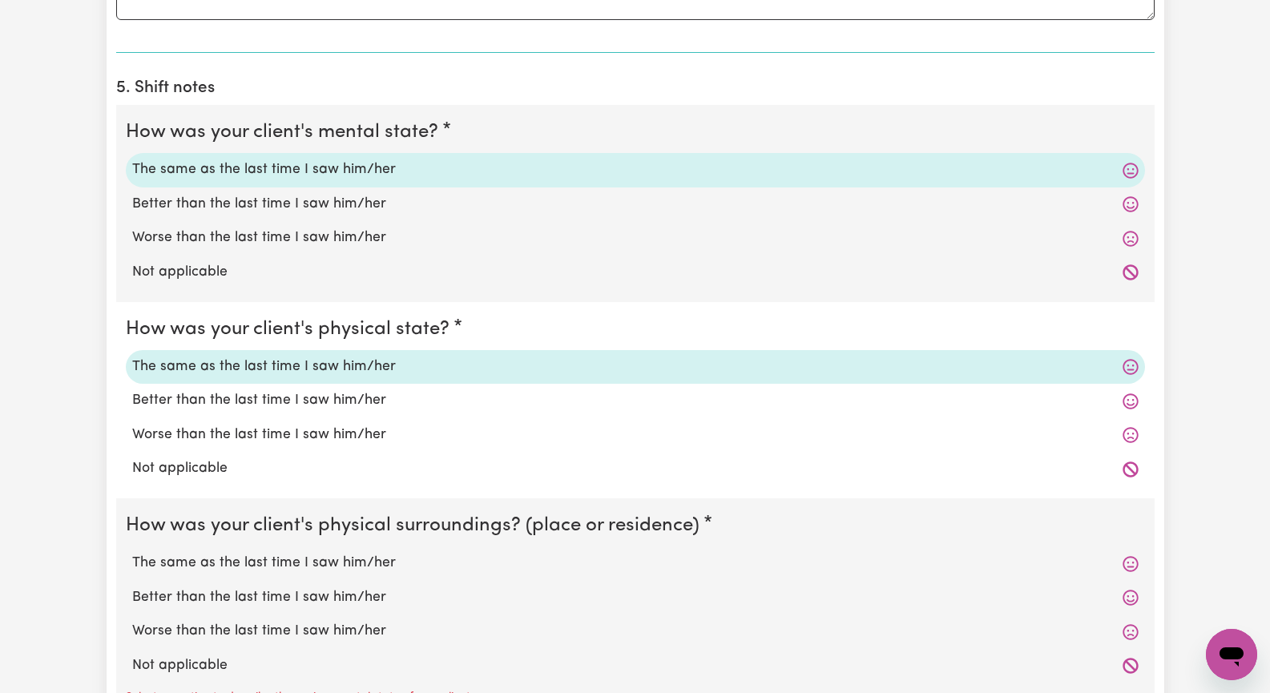
scroll to position [1443, 0]
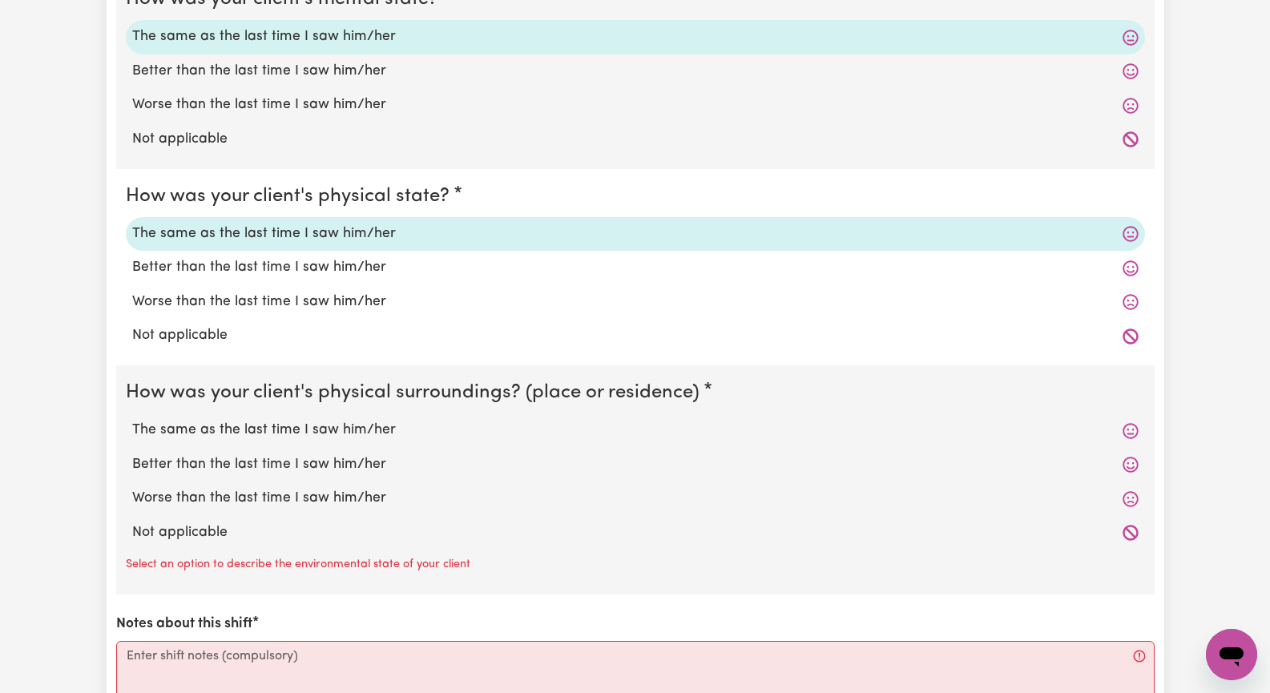
click at [282, 427] on label "The same as the last time I saw him/her" at bounding box center [635, 430] width 1007 height 21
click at [132, 420] on input "The same as the last time I saw him/her" at bounding box center [131, 419] width 1 height 1
radio input "true"
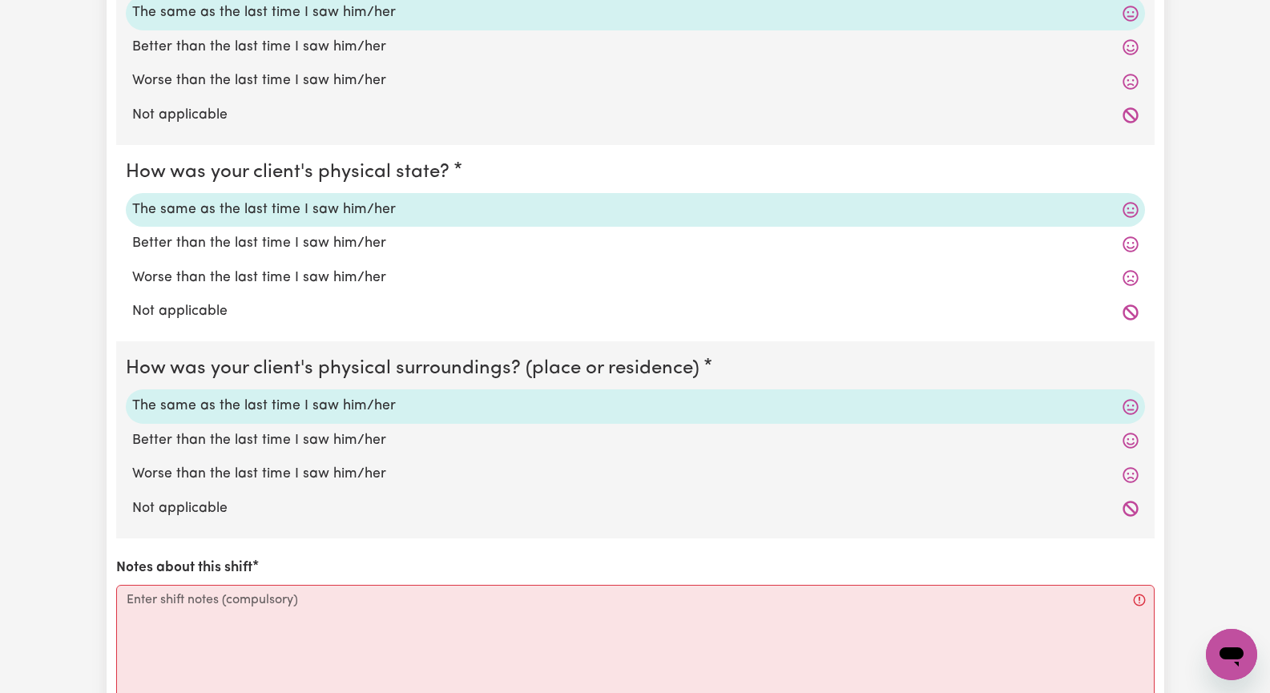
scroll to position [1603, 0]
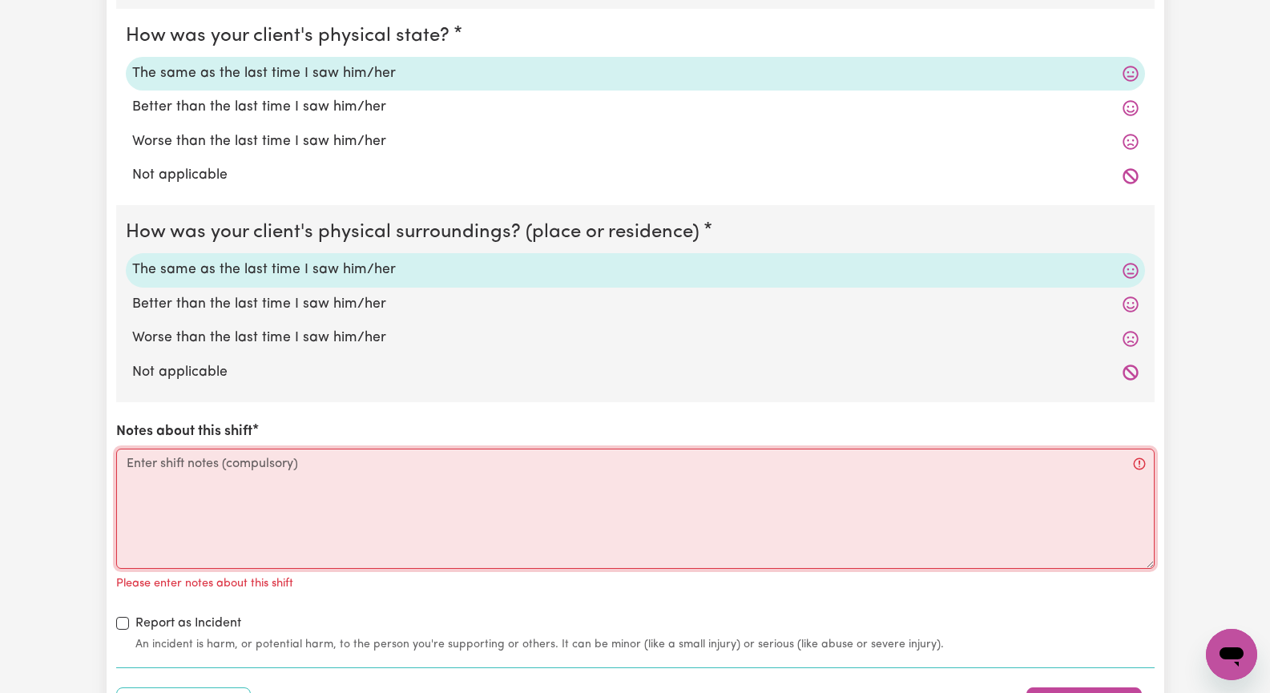
click at [233, 522] on textarea "Notes about this shift" at bounding box center [635, 509] width 1039 height 120
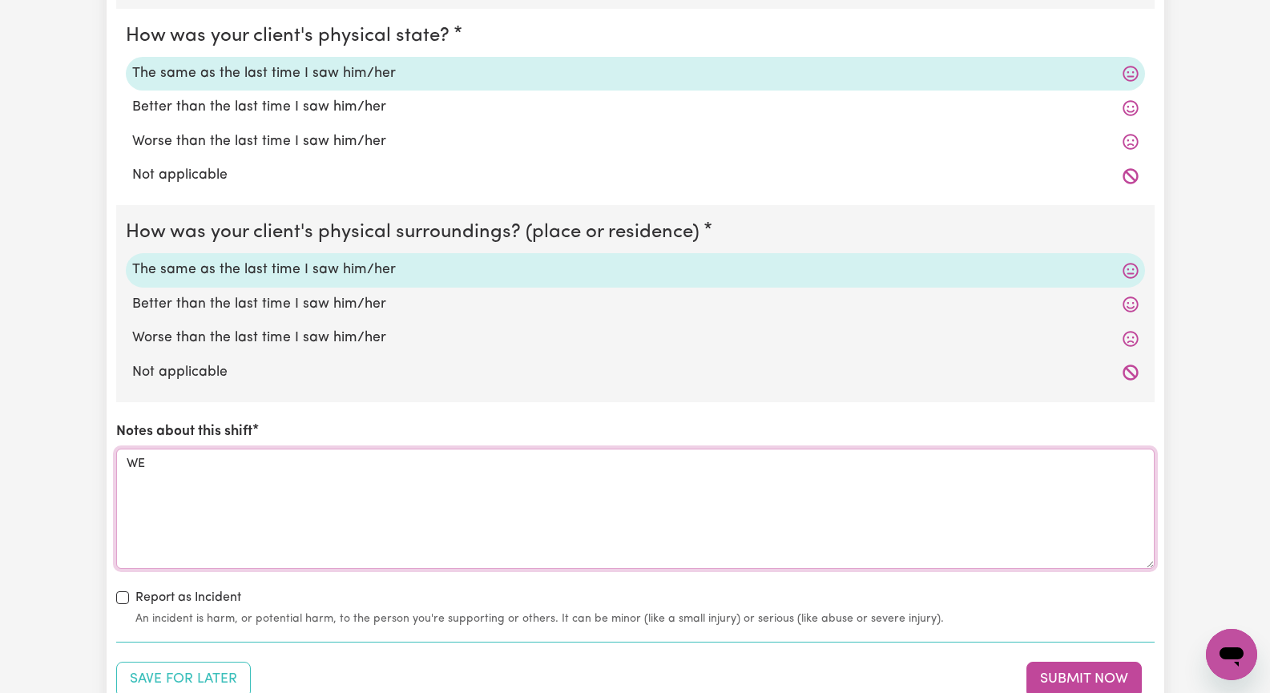
type textarea "W"
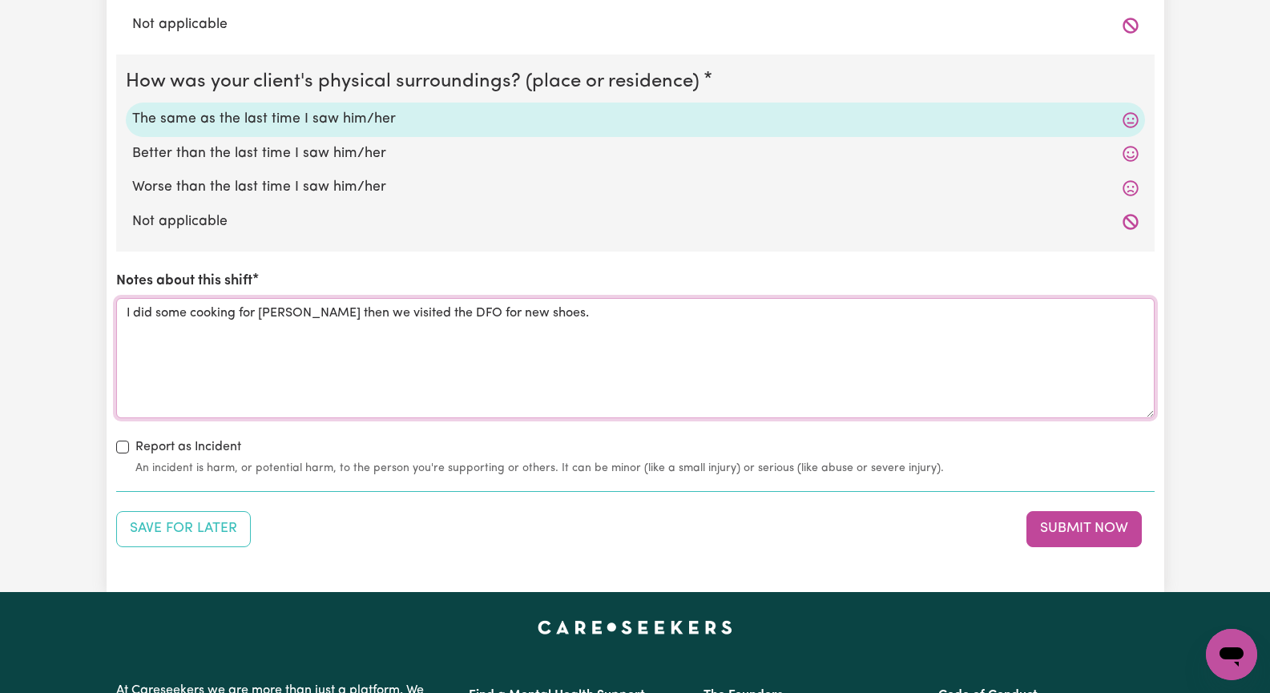
scroll to position [1763, 0]
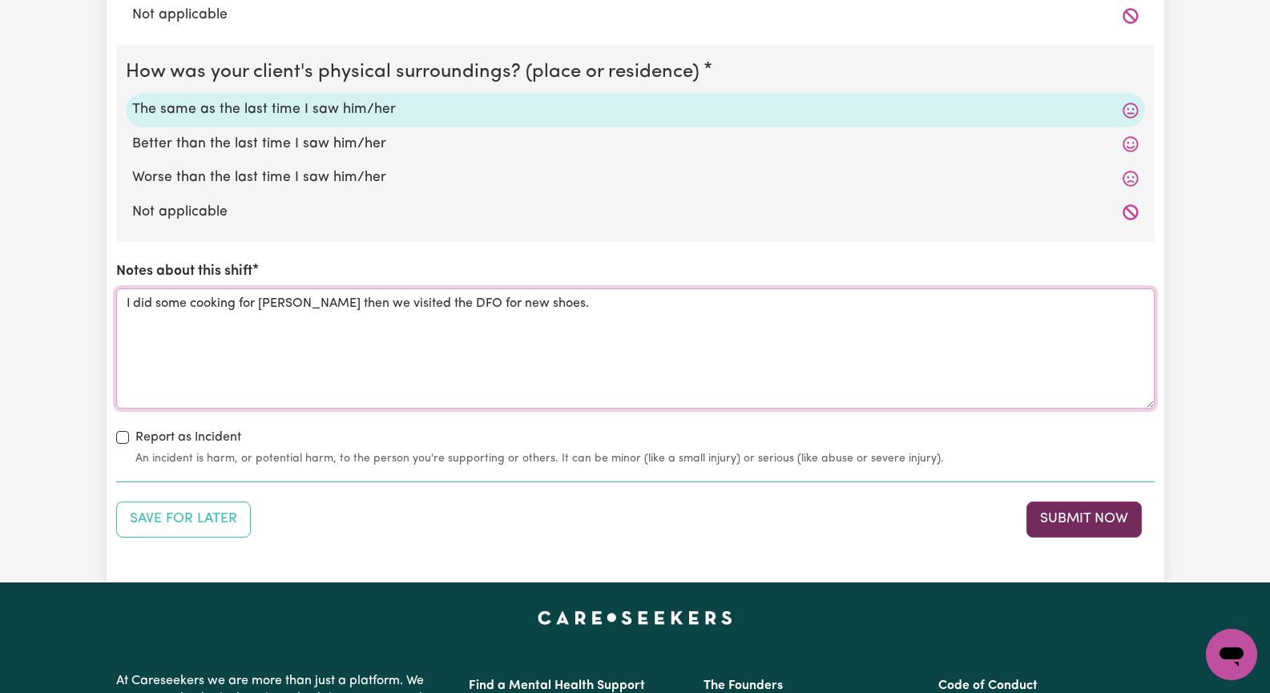
type textarea "I did some cooking for [PERSON_NAME] then we visited the DFO for new shoes."
click at [1103, 519] on button "Submit Now" at bounding box center [1084, 519] width 115 height 35
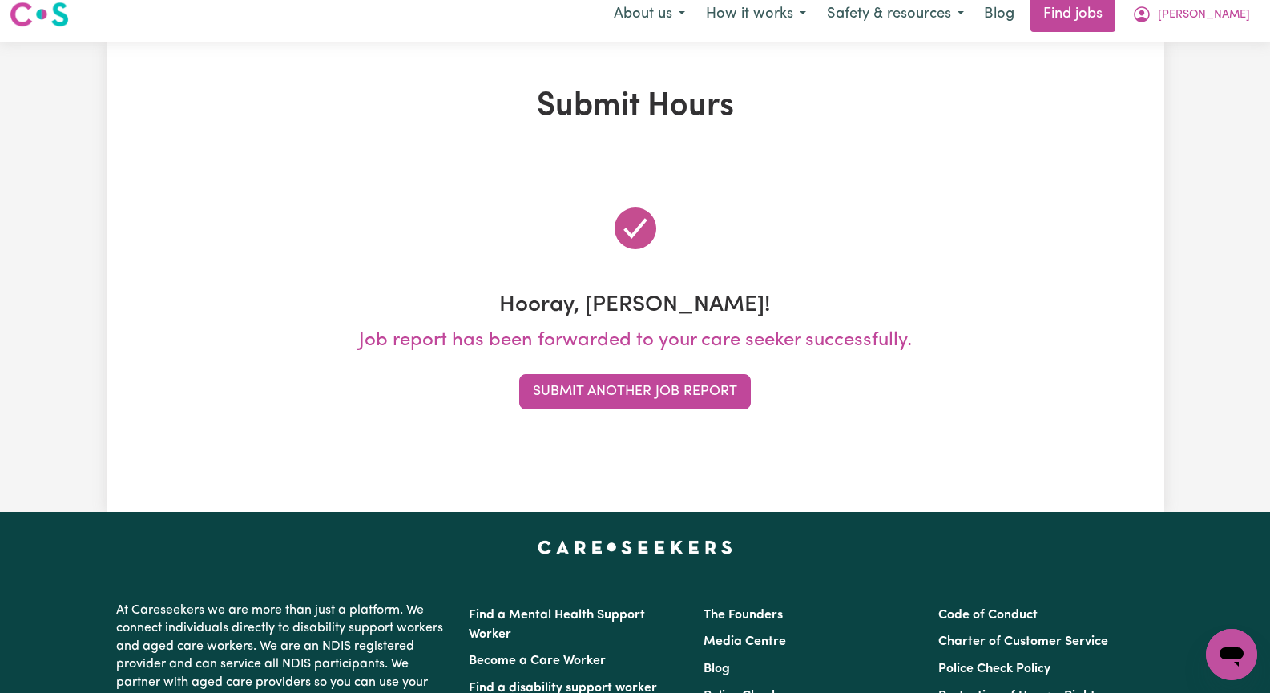
scroll to position [0, 0]
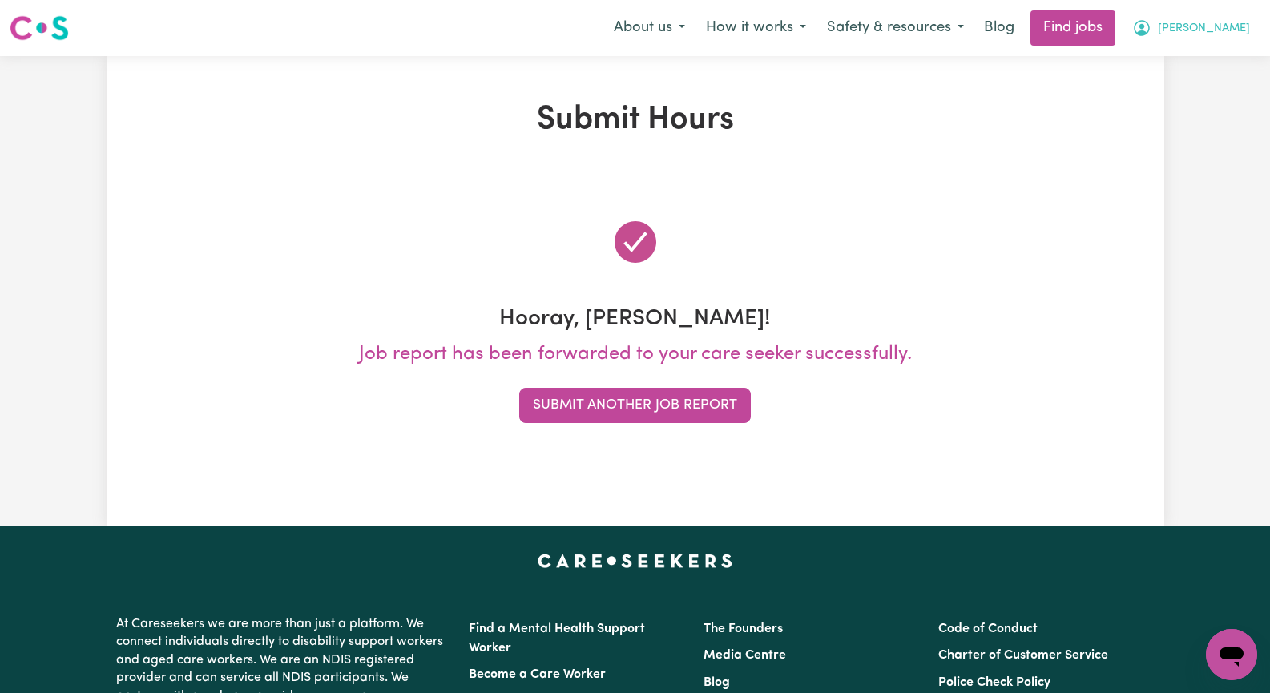
click at [1221, 26] on span "[PERSON_NAME]" at bounding box center [1204, 29] width 92 height 18
click at [1201, 123] on link "Logout" at bounding box center [1196, 122] width 127 height 30
